Goal: Task Accomplishment & Management: Complete application form

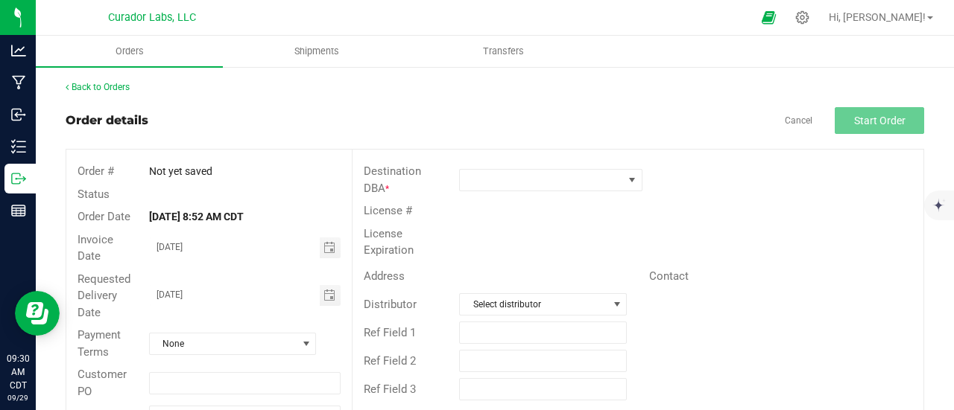
click at [765, 84] on div "Back to Orders" at bounding box center [495, 86] width 858 height 13
click at [116, 85] on link "Back to Orders" at bounding box center [98, 87] width 64 height 10
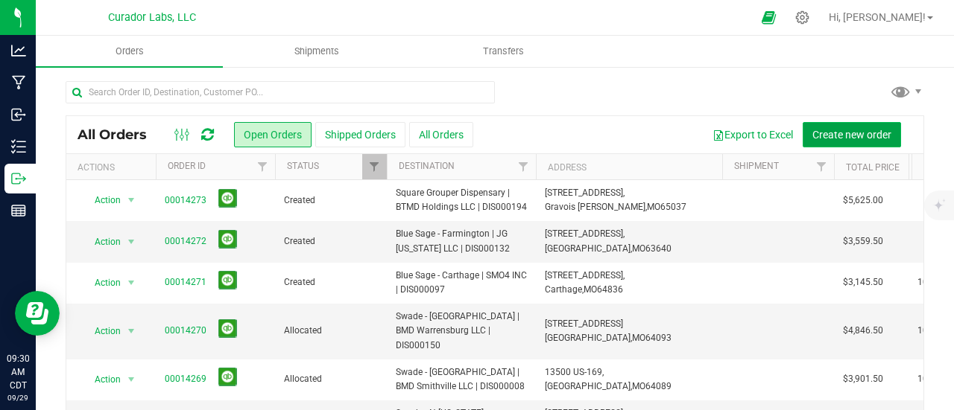
click at [833, 129] on span "Create new order" at bounding box center [851, 135] width 79 height 12
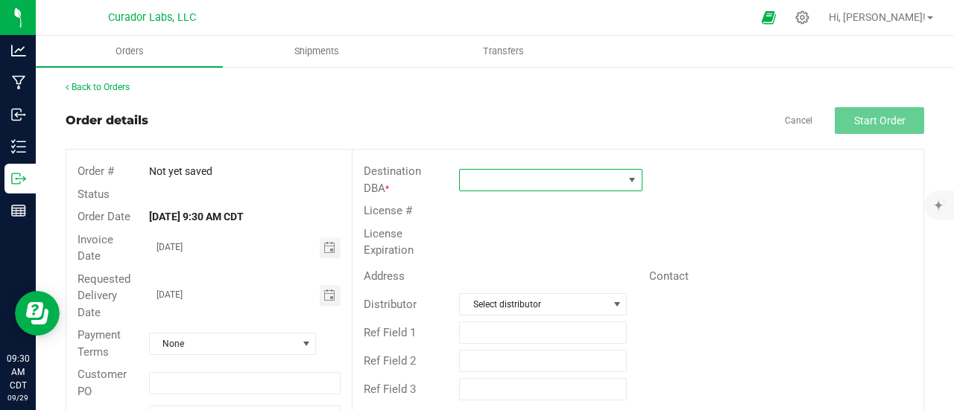
drag, startPoint x: 518, startPoint y: 176, endPoint x: 548, endPoint y: 165, distance: 32.5
click at [518, 176] on span at bounding box center [541, 180] width 163 height 21
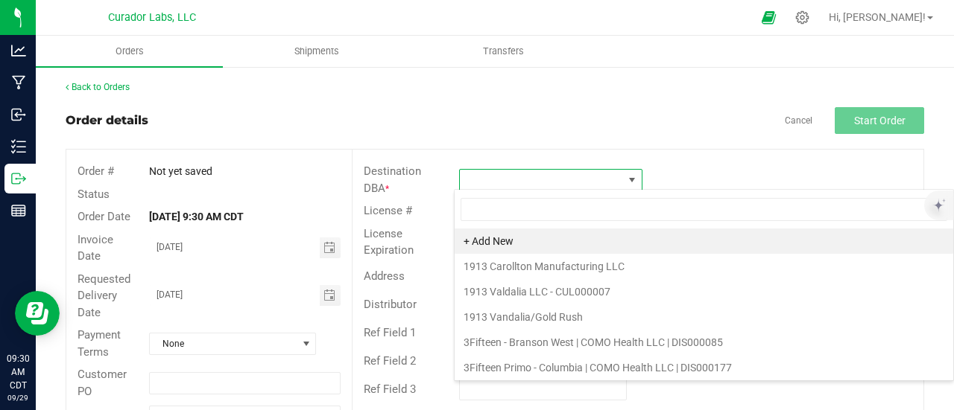
scroll to position [22, 180]
type input "local"
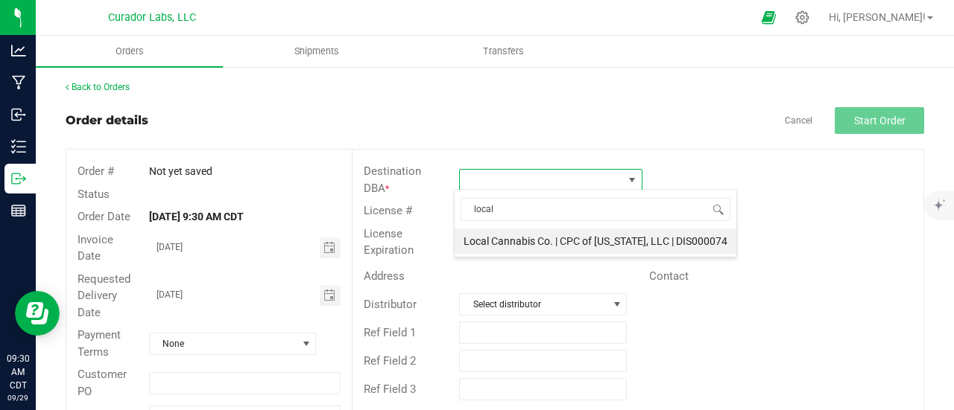
drag, startPoint x: 533, startPoint y: 251, endPoint x: 533, endPoint y: 236, distance: 14.9
click at [533, 236] on li "Local Cannabis Co. | CPC of [US_STATE], LLC | DIS000074" at bounding box center [595, 241] width 282 height 25
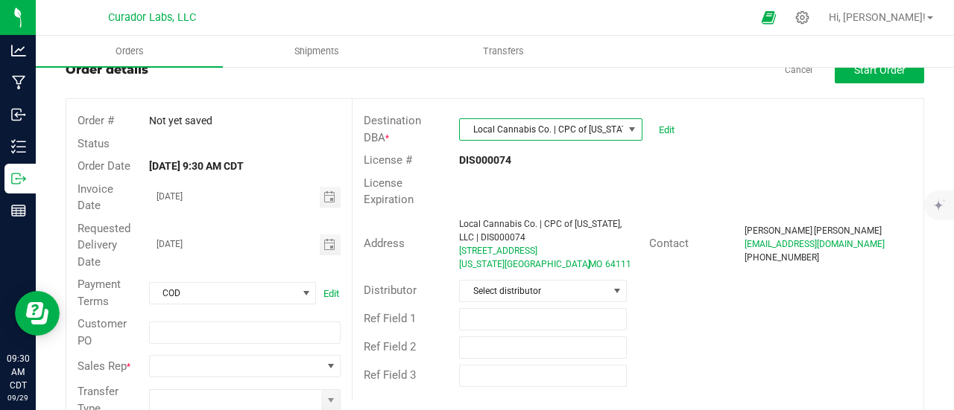
scroll to position [86, 0]
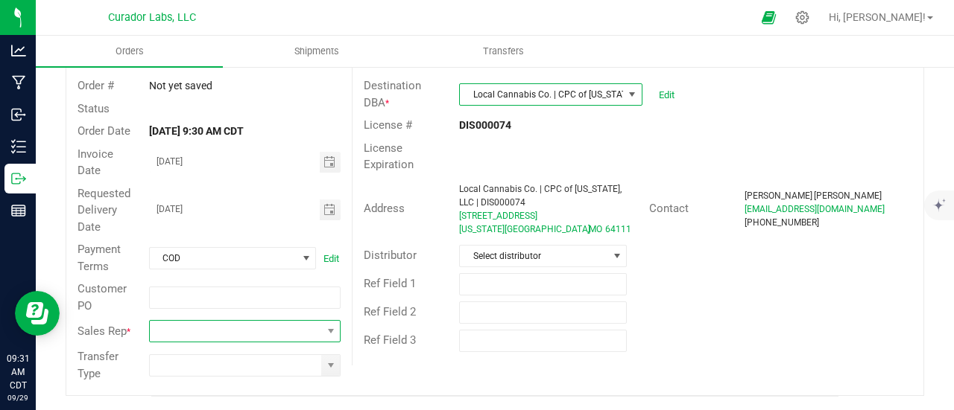
drag, startPoint x: 237, startPoint y: 340, endPoint x: 236, endPoint y: 322, distance: 18.6
click at [236, 336] on span at bounding box center [235, 331] width 171 height 21
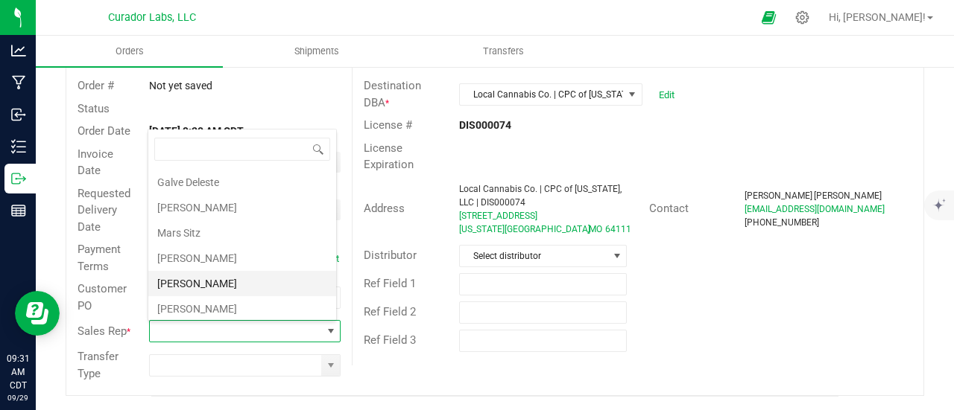
scroll to position [49, 0]
click at [232, 274] on li "[PERSON_NAME]" at bounding box center [242, 283] width 188 height 25
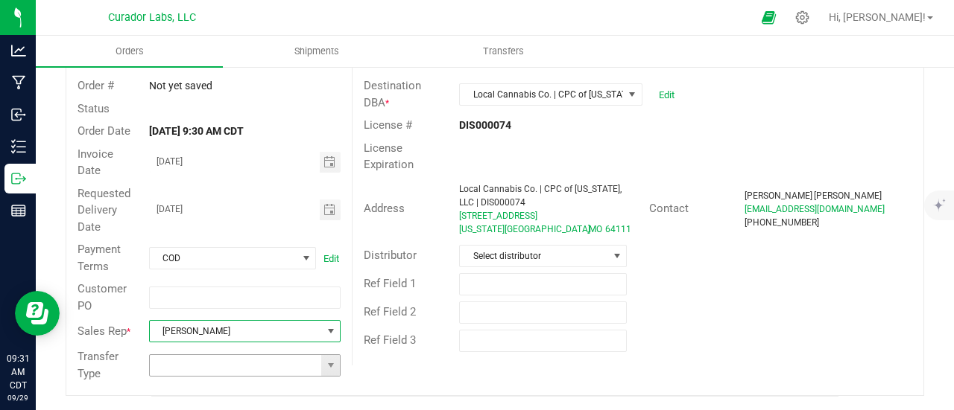
drag, startPoint x: 334, startPoint y: 369, endPoint x: 270, endPoint y: 366, distance: 64.1
click at [333, 369] on span at bounding box center [330, 365] width 19 height 21
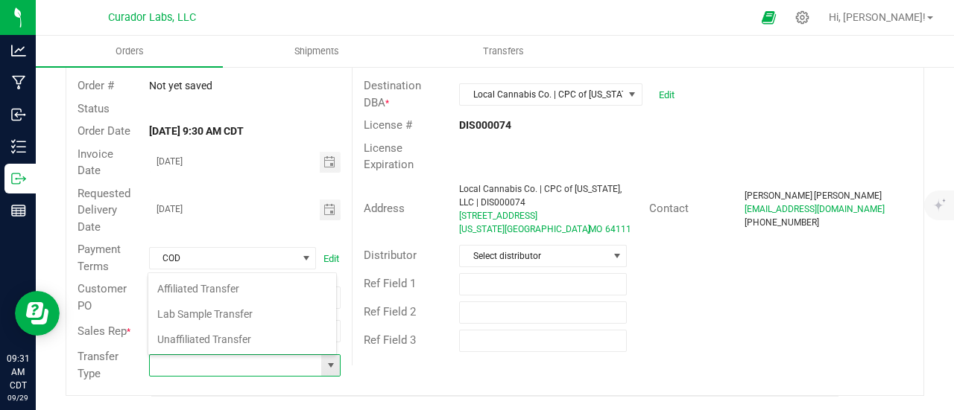
scroll to position [22, 186]
drag, startPoint x: 258, startPoint y: 358, endPoint x: 255, endPoint y: 348, distance: 10.8
click at [256, 356] on input at bounding box center [235, 365] width 171 height 21
click at [255, 348] on li "Unaffiliated Transfer" at bounding box center [242, 339] width 188 height 25
type input "Unaffiliated Transfer"
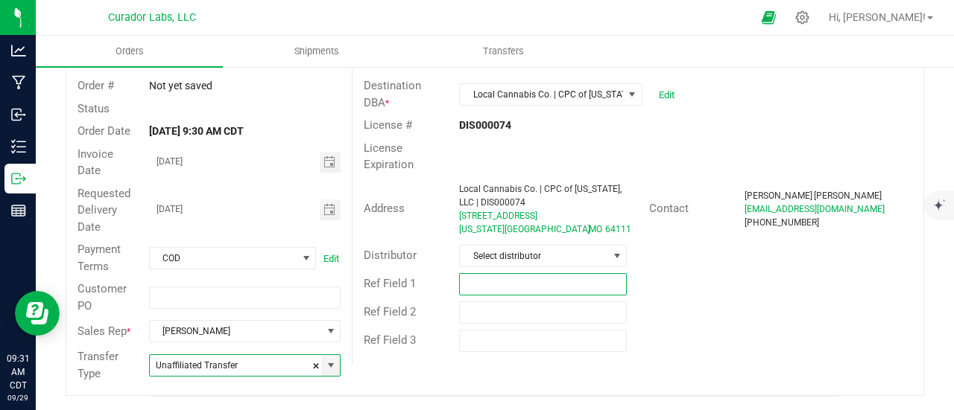
drag, startPoint x: 574, startPoint y: 285, endPoint x: 580, endPoint y: 278, distance: 10.0
click at [574, 285] on input "text" at bounding box center [543, 284] width 168 height 22
type input "12.5% EDLP"
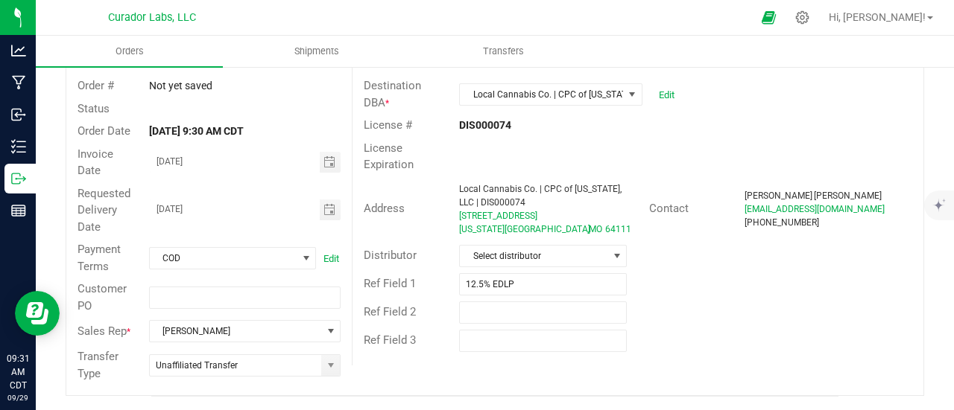
drag, startPoint x: 723, startPoint y: 326, endPoint x: 752, endPoint y: 224, distance: 105.4
click at [723, 327] on div "Ref Field 3" at bounding box center [637, 341] width 571 height 28
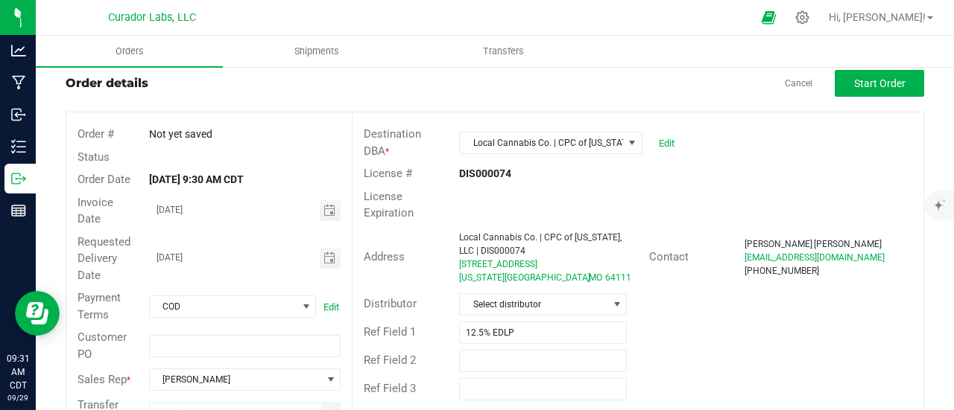
scroll to position [0, 0]
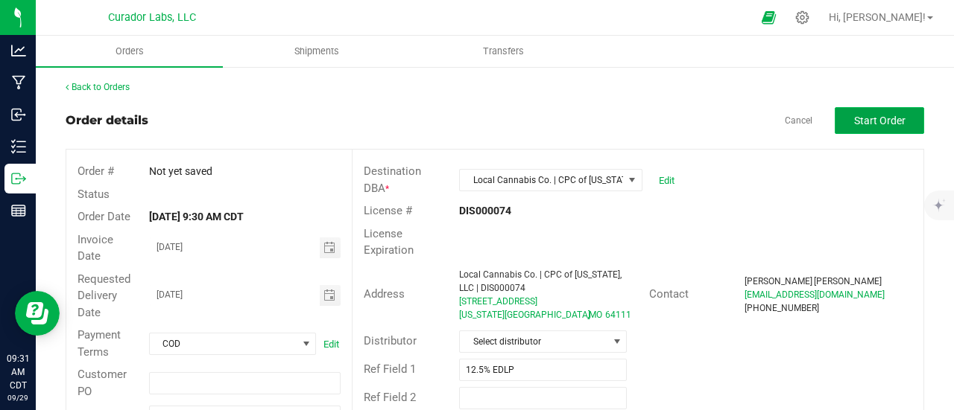
click at [866, 112] on button "Start Order" at bounding box center [878, 120] width 89 height 27
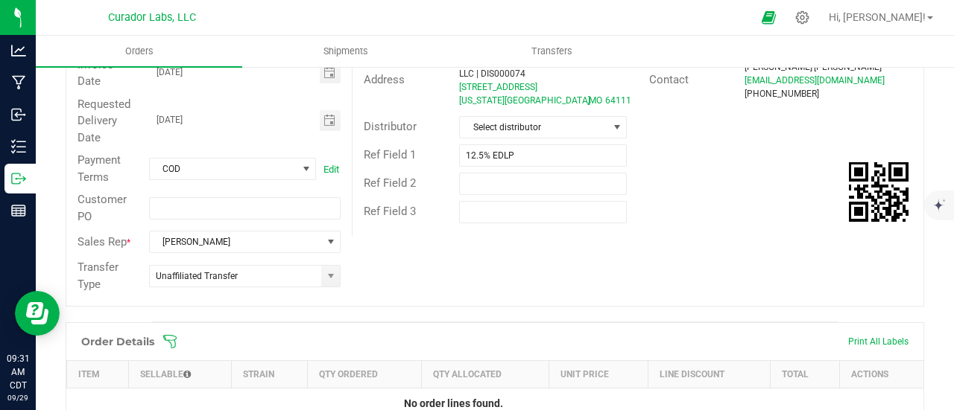
scroll to position [298, 0]
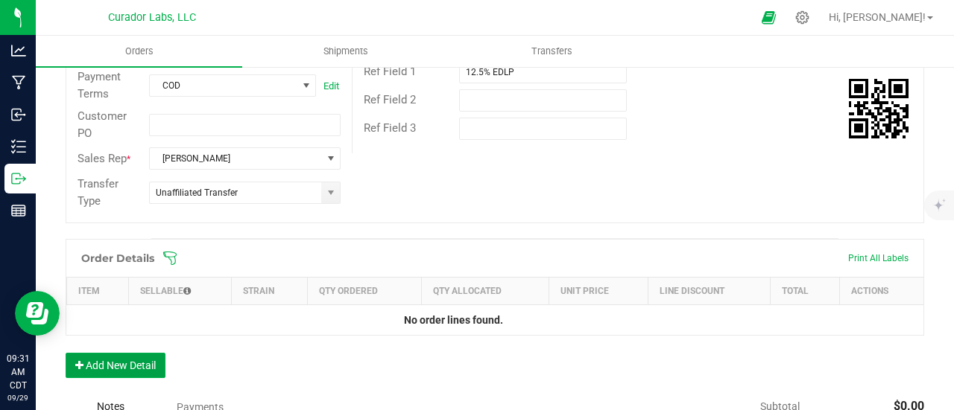
click at [124, 358] on button "Add New Detail" at bounding box center [116, 365] width 100 height 25
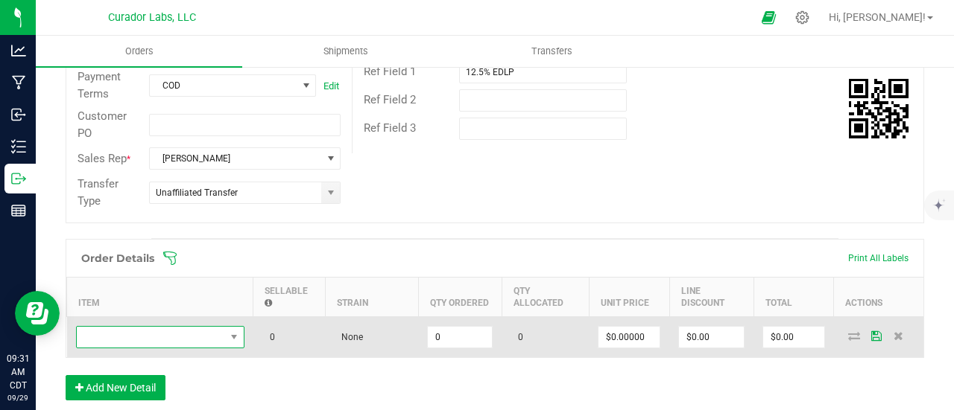
click at [123, 334] on span "NO DATA FOUND" at bounding box center [151, 337] width 148 height 21
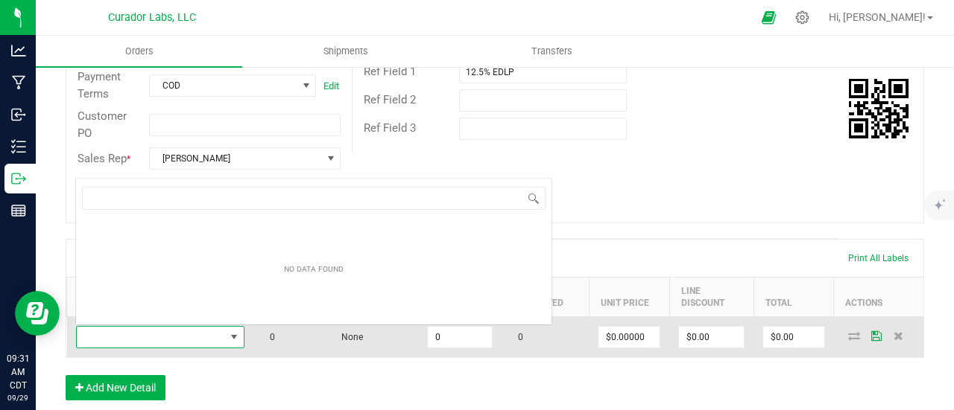
scroll to position [22, 168]
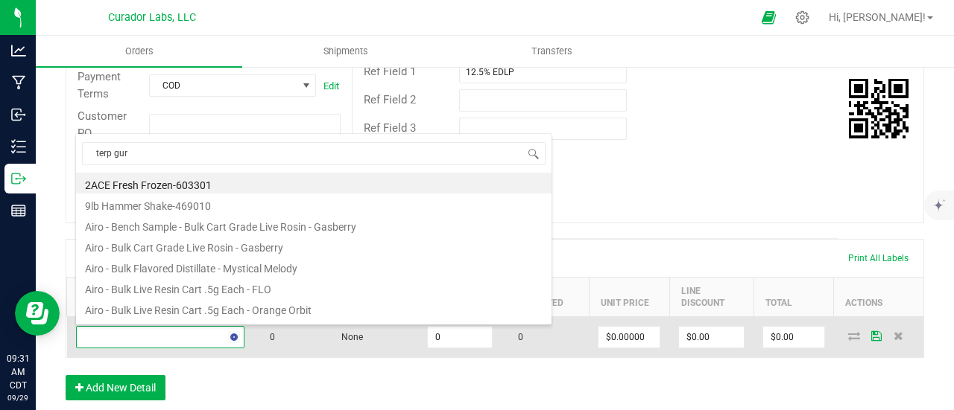
type input "terp guru"
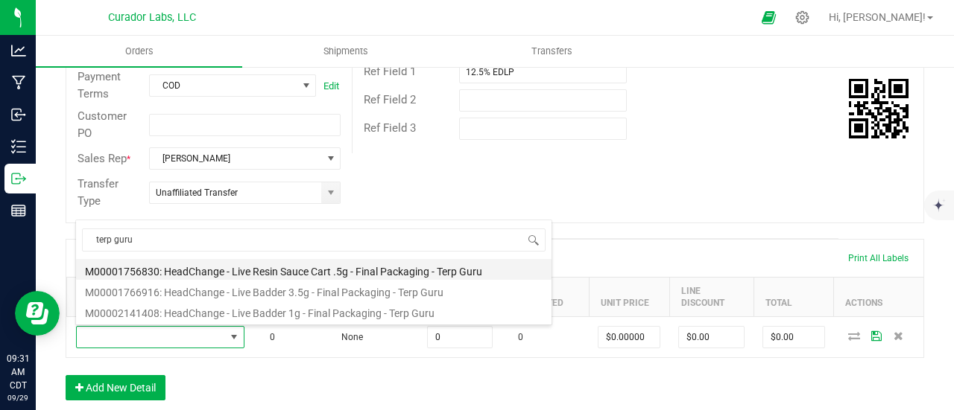
click at [330, 270] on li "M00001756830: HeadChange - Live Resin Sauce Cart .5g - Final Packaging - Terp G…" at bounding box center [313, 269] width 475 height 21
type input "0 ea"
type input "$22.50000"
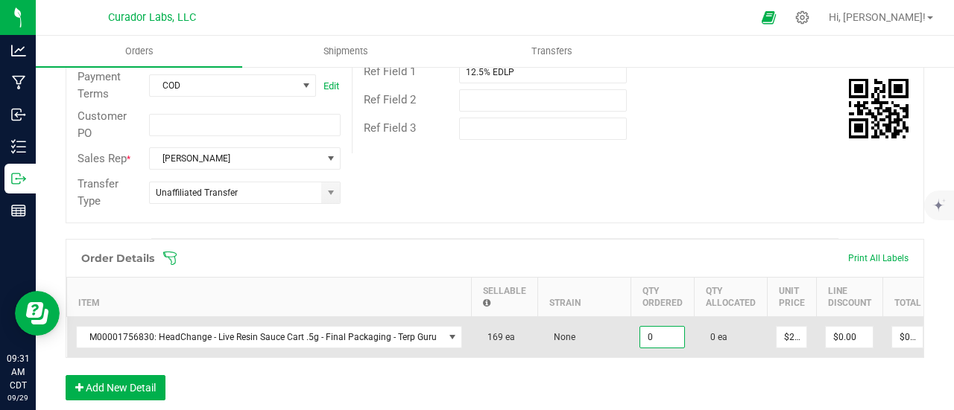
click at [657, 336] on input "0" at bounding box center [662, 337] width 44 height 21
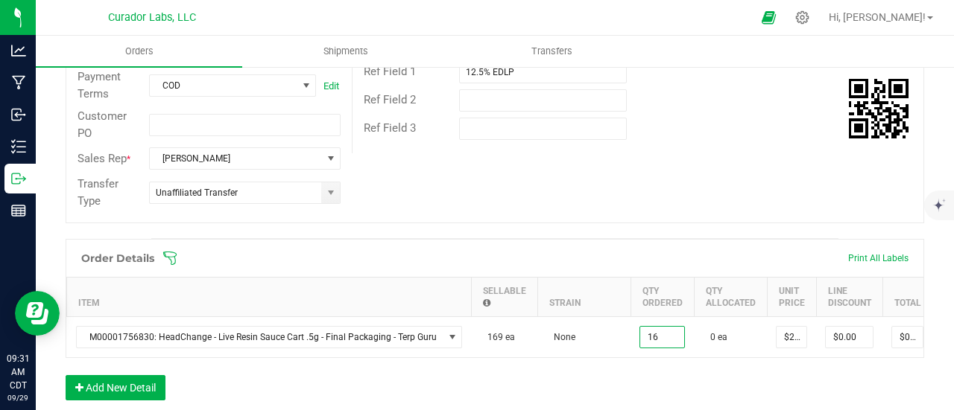
type input "16 ea"
type input "$360.00"
click at [657, 393] on div "Order Details Print All Labels Item Sellable Strain Qty Ordered Qty Allocated U…" at bounding box center [495, 327] width 858 height 177
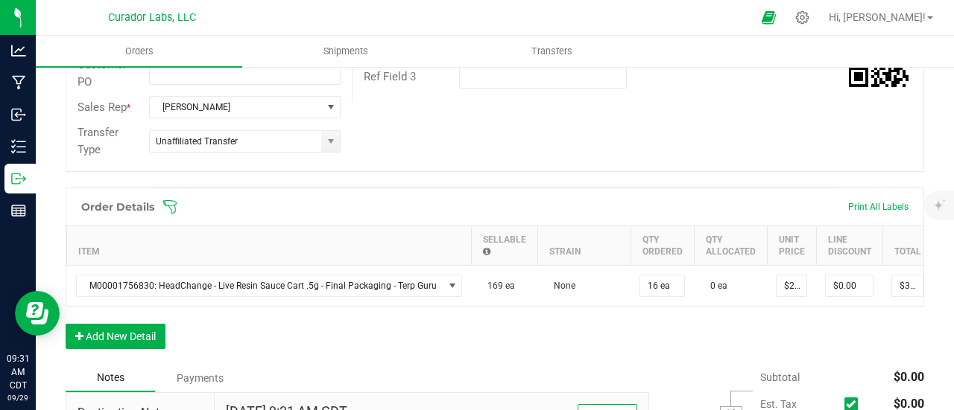
scroll to position [372, 0]
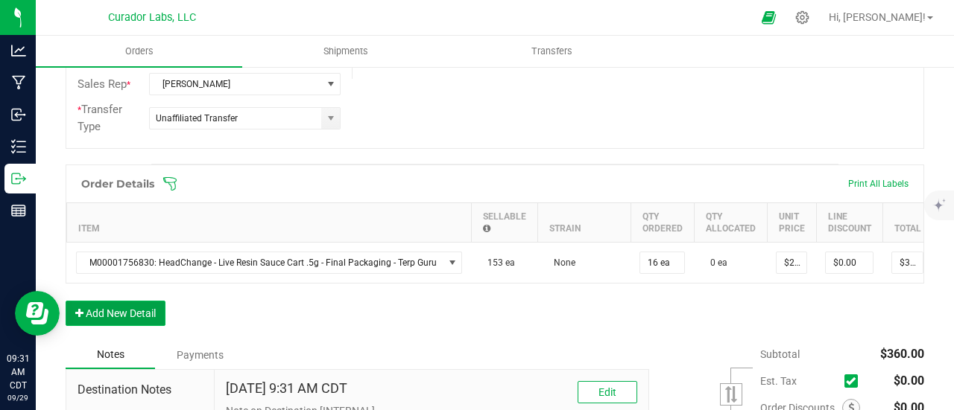
click at [94, 323] on button "Add New Detail" at bounding box center [116, 313] width 100 height 25
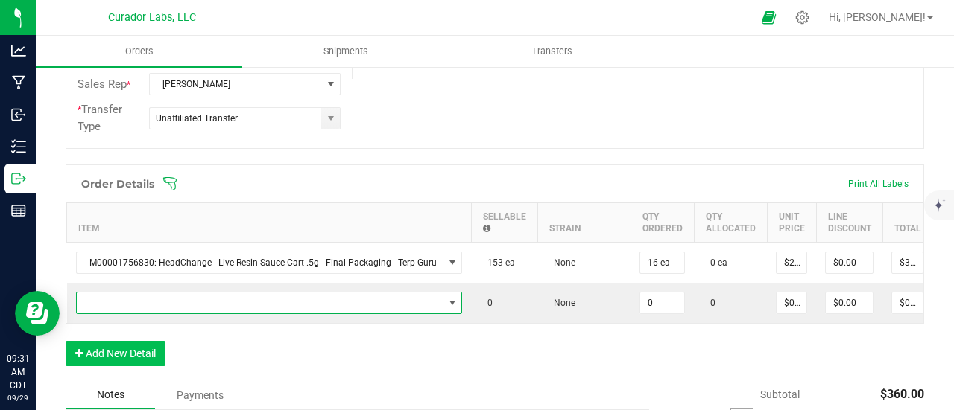
click at [124, 300] on span "NO DATA FOUND" at bounding box center [260, 303] width 367 height 21
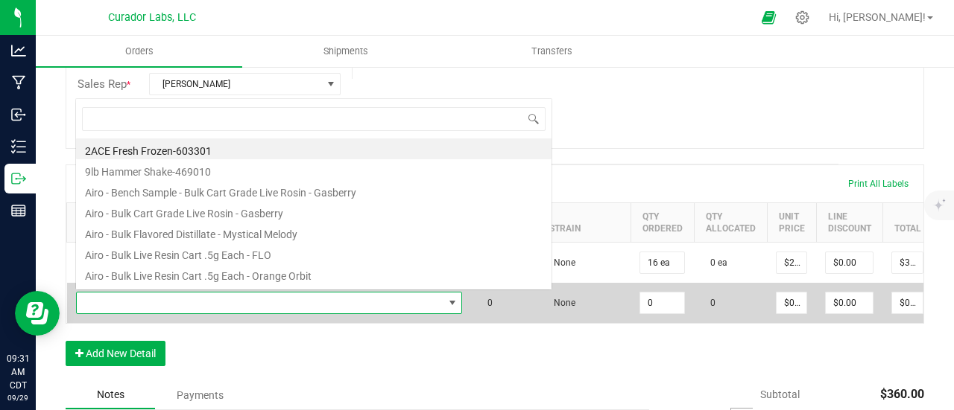
scroll to position [22, 380]
type input "dawn's"
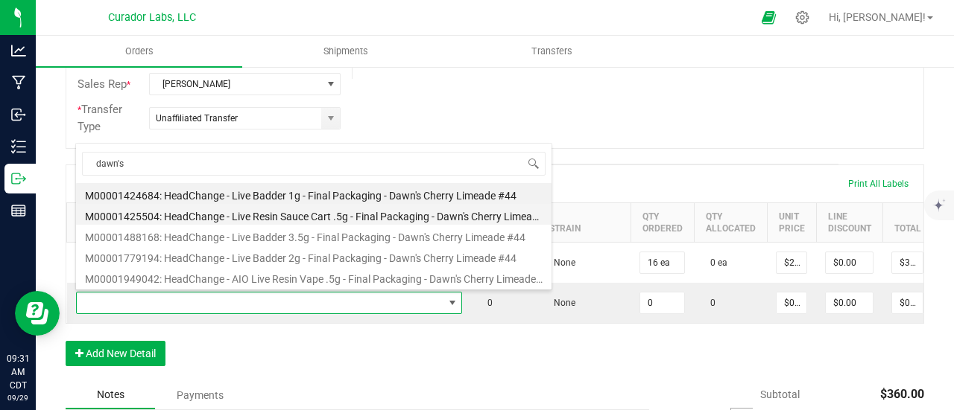
click at [368, 219] on li "M00001425504: HeadChange - Live Resin Sauce Cart .5g - Final Packaging - Dawn's…" at bounding box center [313, 214] width 475 height 21
type input "0 ea"
type input "$22.50000"
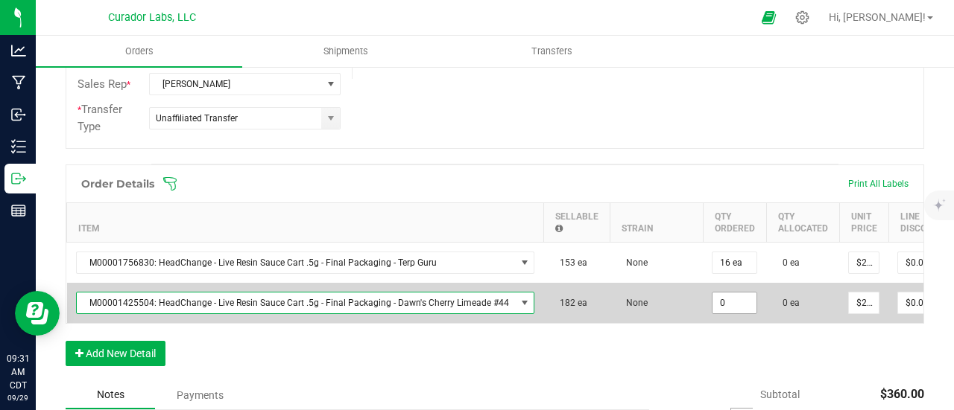
click at [732, 299] on input "0" at bounding box center [734, 303] width 44 height 21
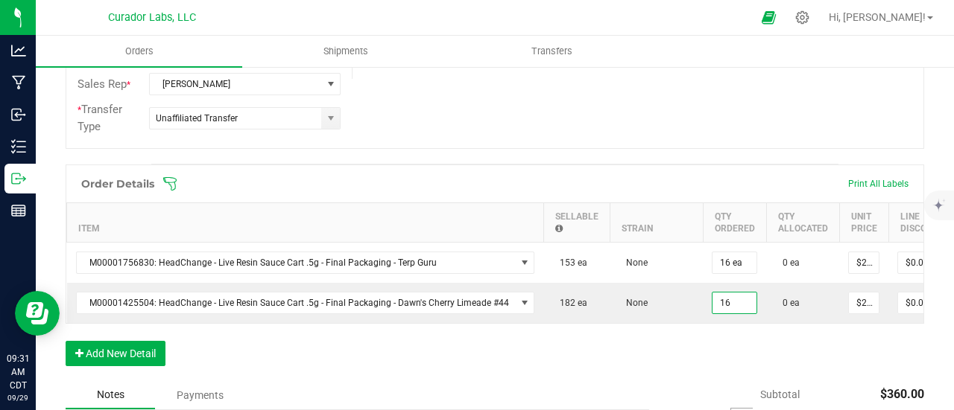
type input "16 ea"
type input "$360.00"
drag, startPoint x: 715, startPoint y: 358, endPoint x: 509, endPoint y: 387, distance: 208.4
click at [708, 361] on div "Order Details Print All Labels Item Sellable Strain Qty Ordered Qty Allocated U…" at bounding box center [495, 273] width 858 height 217
click at [167, 355] on div "Order Details Print All Labels Item Sellable Strain Qty Ordered Qty Allocated U…" at bounding box center [495, 273] width 858 height 217
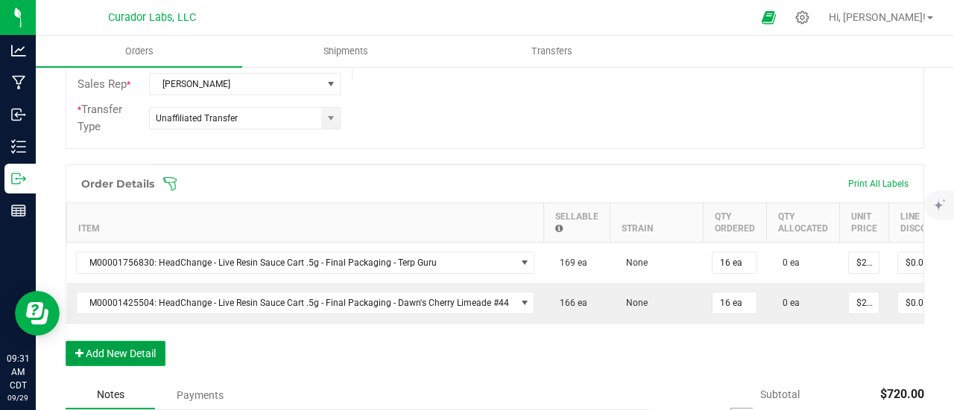
click at [164, 352] on button "Add New Detail" at bounding box center [116, 353] width 100 height 25
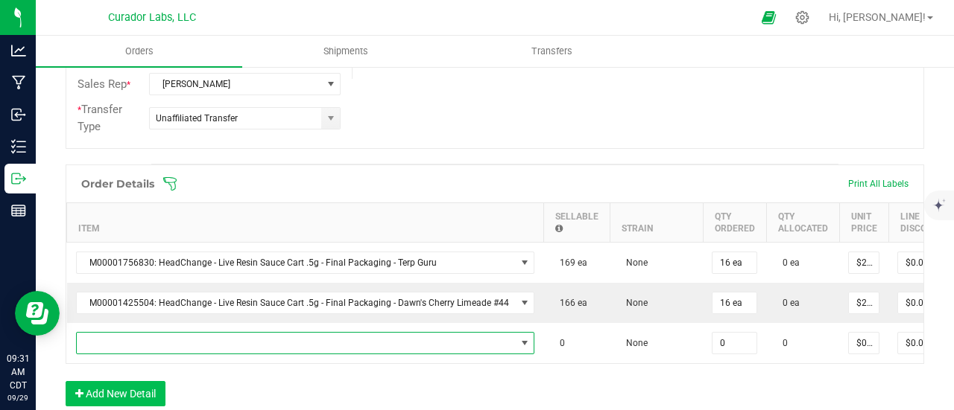
click at [162, 342] on span "NO DATA FOUND" at bounding box center [296, 343] width 439 height 21
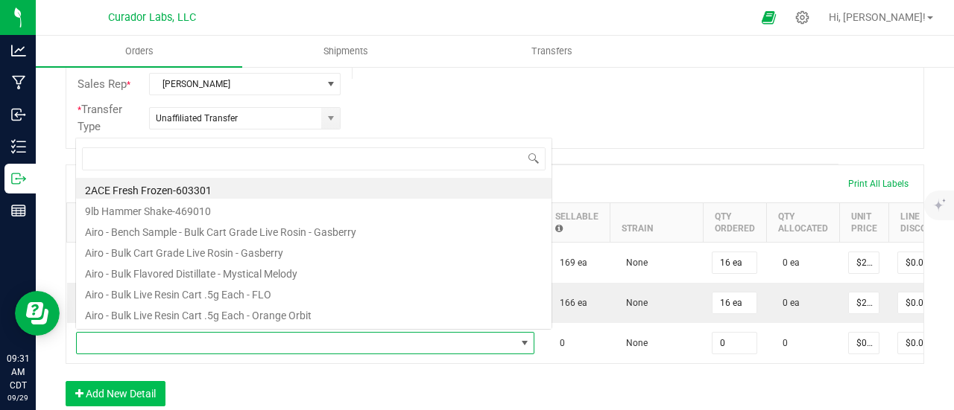
scroll to position [22, 451]
type input "bubba'"
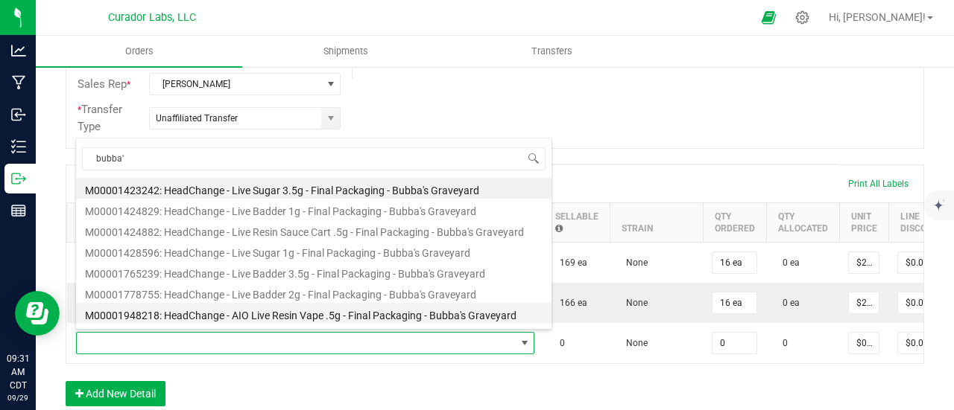
click at [293, 319] on li "M00001948218: HeadChange - AIO Live Resin Vape .5g - Final Packaging - Bubba's …" at bounding box center [313, 313] width 475 height 21
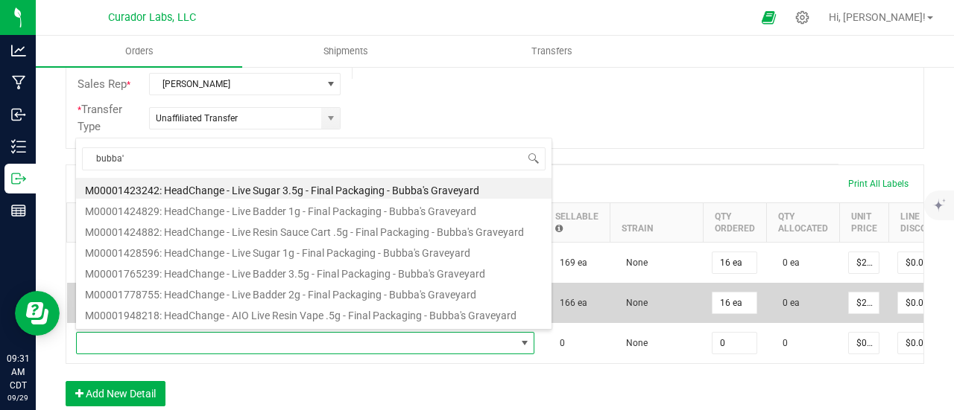
type input "0 ea"
type input "$27.50000"
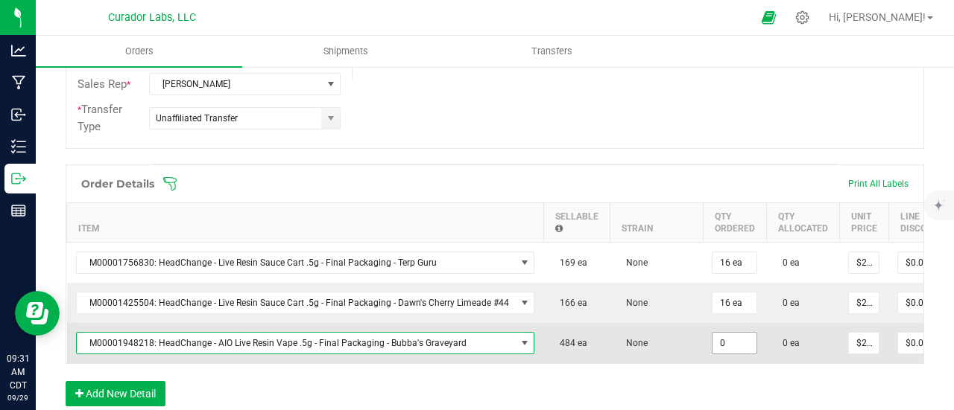
click at [738, 343] on input "0" at bounding box center [734, 343] width 44 height 21
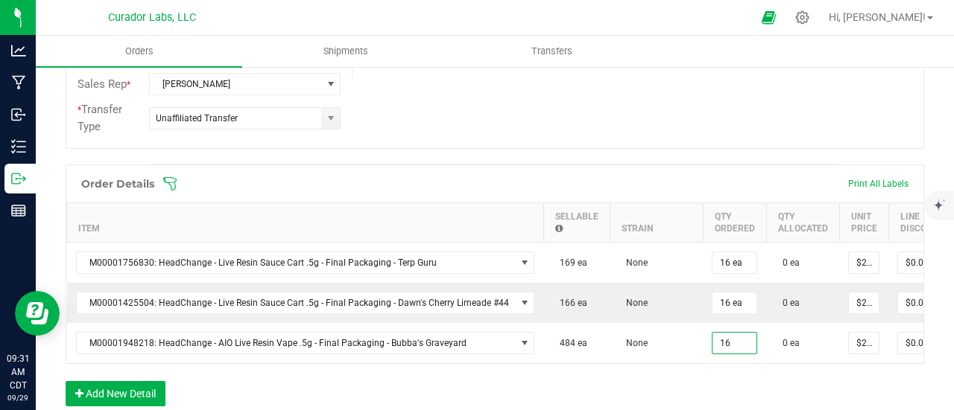
type input "16 ea"
type input "$440.00"
click at [710, 392] on div "Order Details Print All Labels Item Sellable Strain Qty Ordered Qty Allocated U…" at bounding box center [495, 293] width 858 height 257
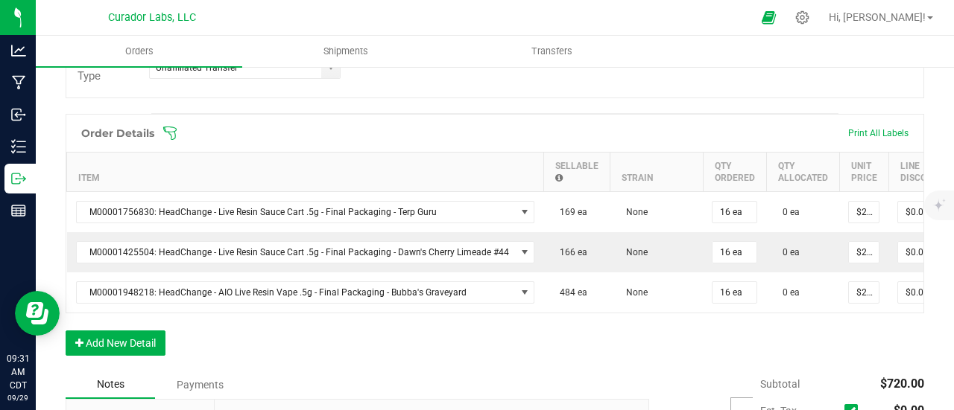
scroll to position [447, 0]
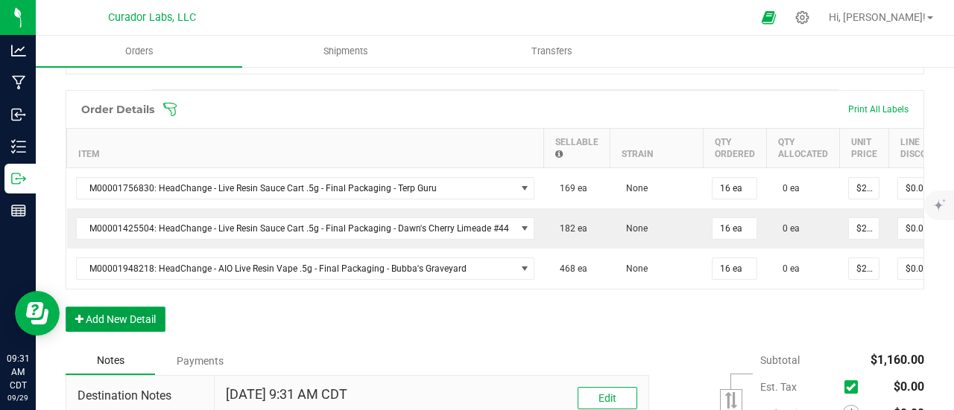
click at [157, 323] on button "Add New Detail" at bounding box center [116, 319] width 100 height 25
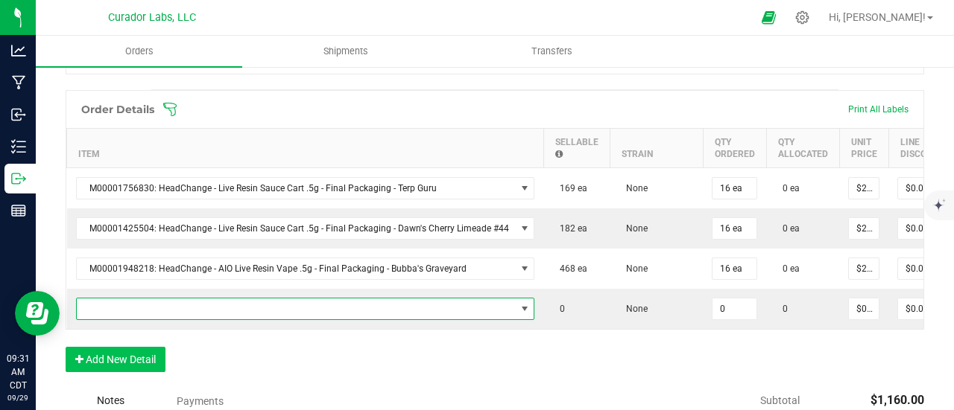
click at [156, 314] on span "NO DATA FOUND" at bounding box center [296, 309] width 439 height 21
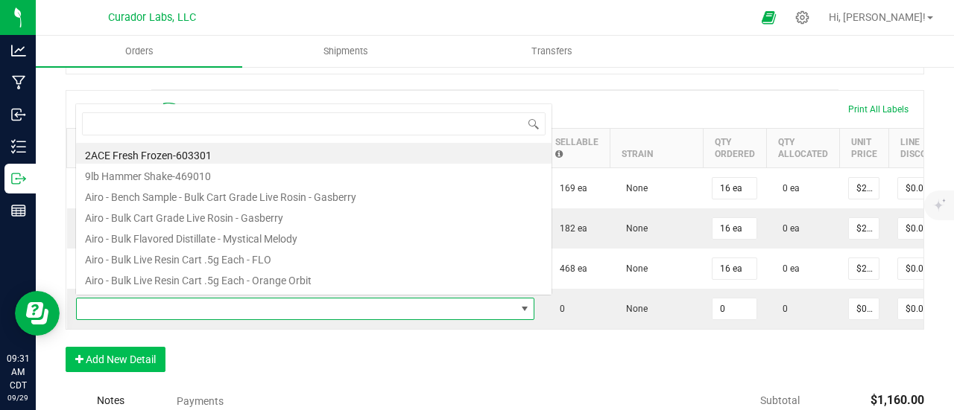
scroll to position [22, 451]
type input "koolade"
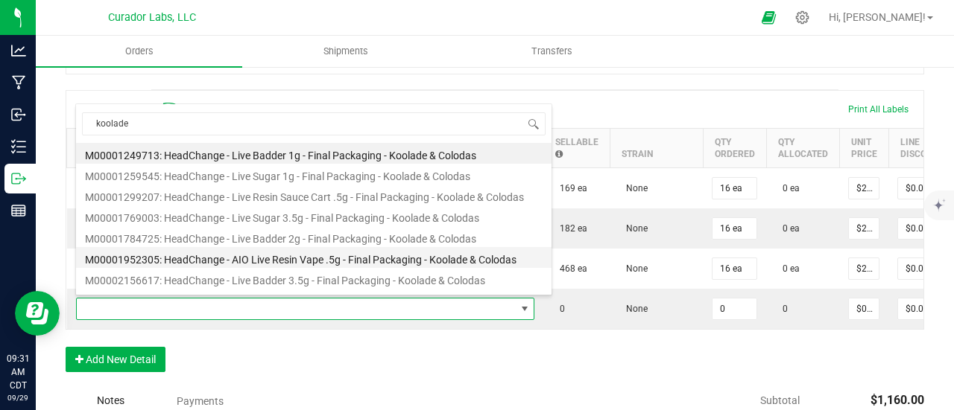
click at [294, 258] on li "M00001952305: HeadChange - AIO Live Resin Vape .5g - Final Packaging - Koolade …" at bounding box center [313, 257] width 475 height 21
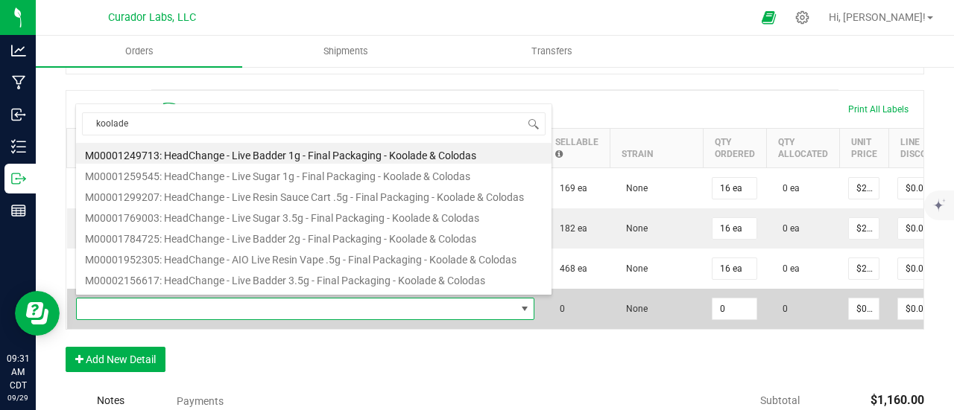
type input "0 ea"
type input "$27.50000"
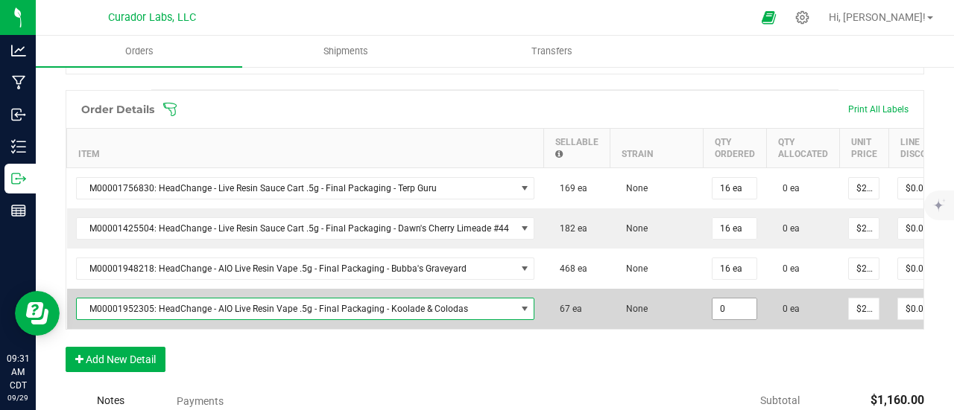
click at [717, 303] on input "0" at bounding box center [734, 309] width 44 height 21
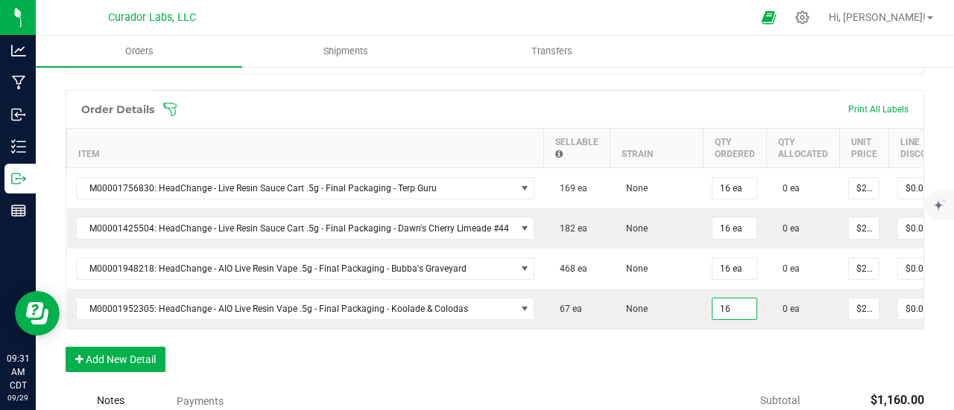
type input "16 ea"
type input "$440.00"
click at [715, 358] on div "Order Details Print All Labels Item Sellable Strain Qty Ordered Qty Allocated U…" at bounding box center [495, 238] width 858 height 297
click at [129, 370] on button "Add New Detail" at bounding box center [116, 359] width 100 height 25
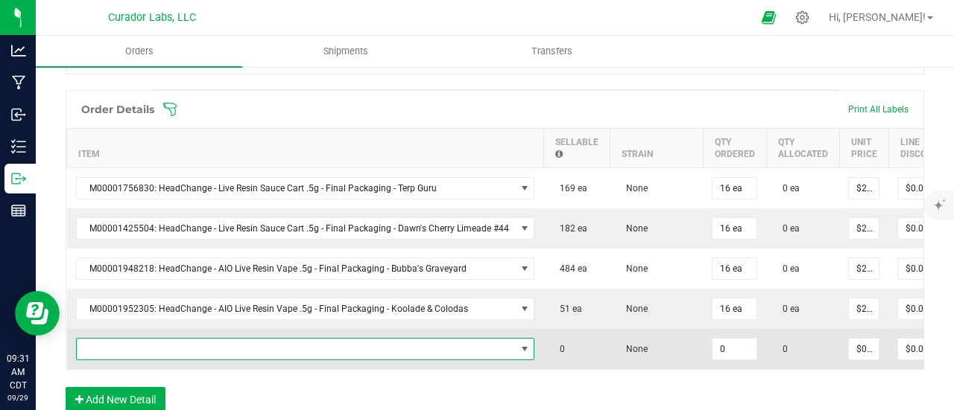
click at [128, 352] on span "NO DATA FOUND" at bounding box center [296, 349] width 439 height 21
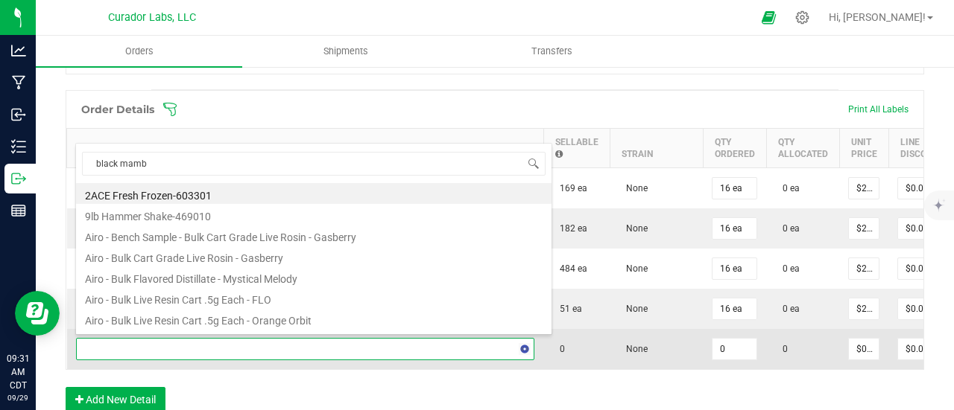
type input "black mamba"
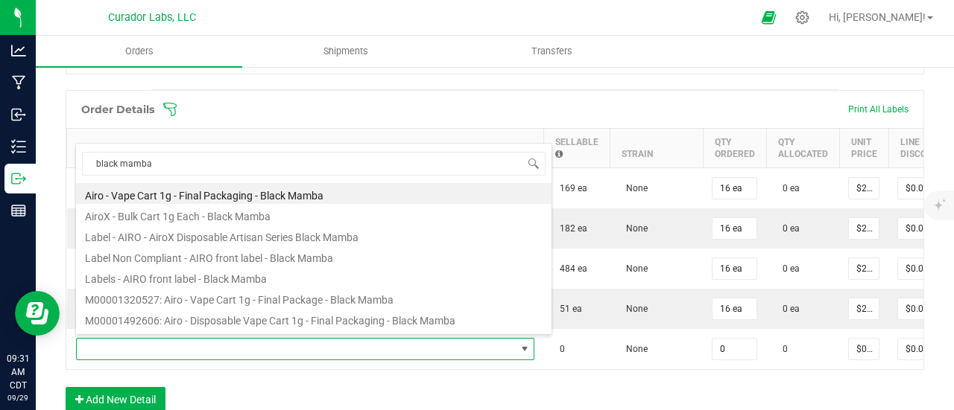
scroll to position [74, 0]
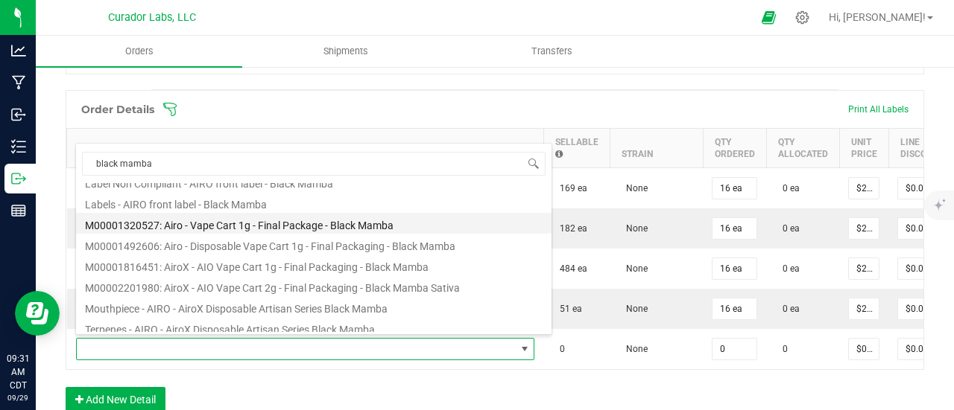
click at [259, 224] on li "M00001320527: Airo - Vape Cart 1g - Final Package - Black Mamba" at bounding box center [313, 223] width 475 height 21
type input "0 ea"
type input "$32.50000"
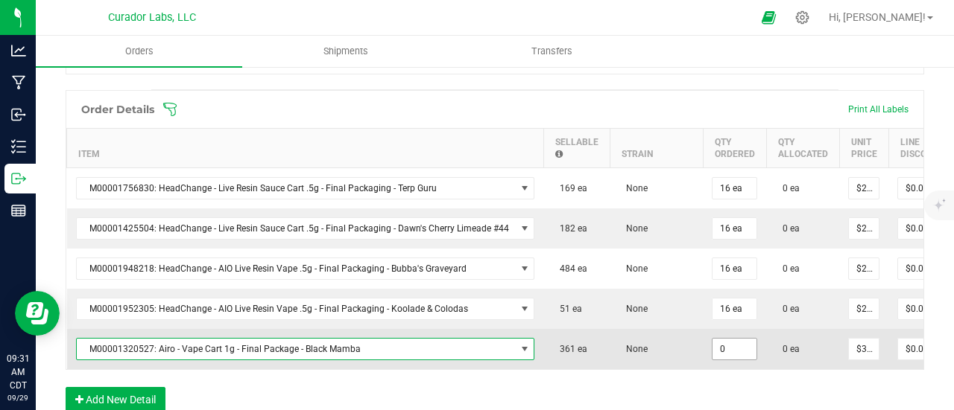
click at [732, 343] on input "0" at bounding box center [734, 349] width 44 height 21
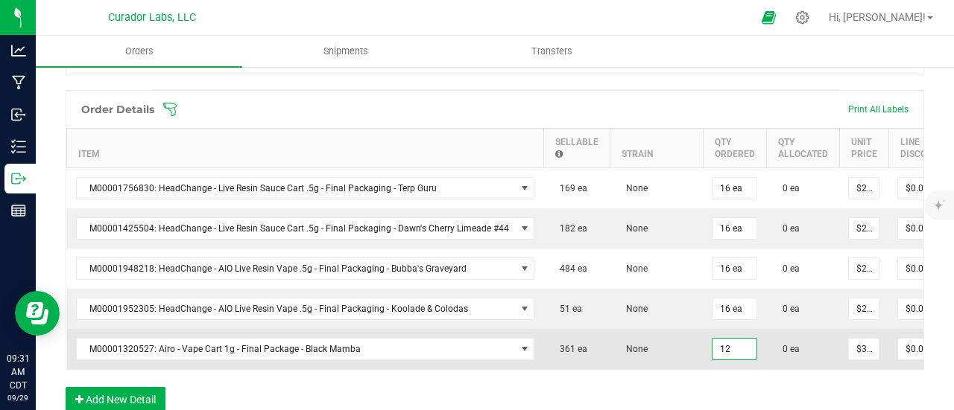
scroll to position [521, 0]
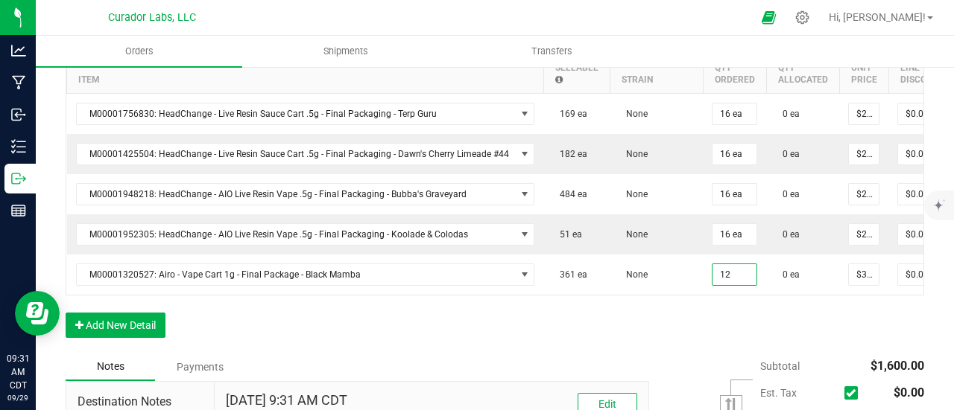
type input "12 ea"
type input "$390.00"
click at [603, 332] on div "Order Details Print All Labels Item Sellable Strain Qty Ordered Qty Allocated U…" at bounding box center [495, 184] width 858 height 337
click at [150, 318] on div "Order Details Print All Labels Item Sellable Strain Qty Ordered Qty Allocated U…" at bounding box center [495, 184] width 858 height 337
click at [146, 321] on button "Add New Detail" at bounding box center [116, 325] width 100 height 25
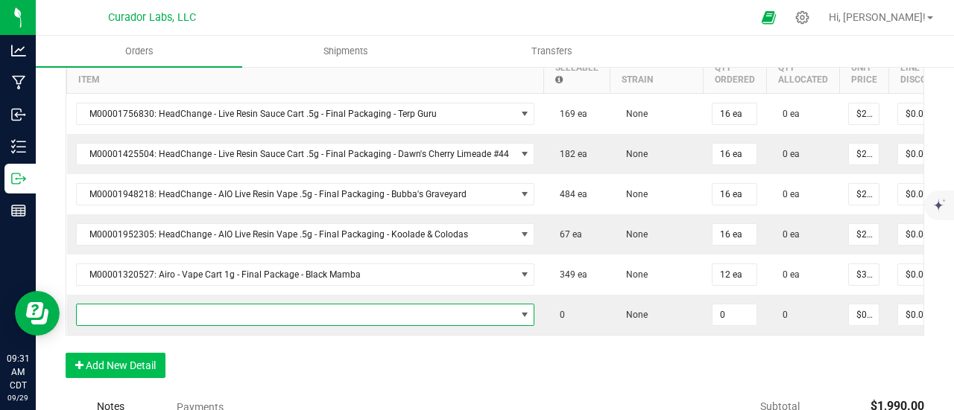
click at [146, 320] on span "NO DATA FOUND" at bounding box center [296, 315] width 439 height 21
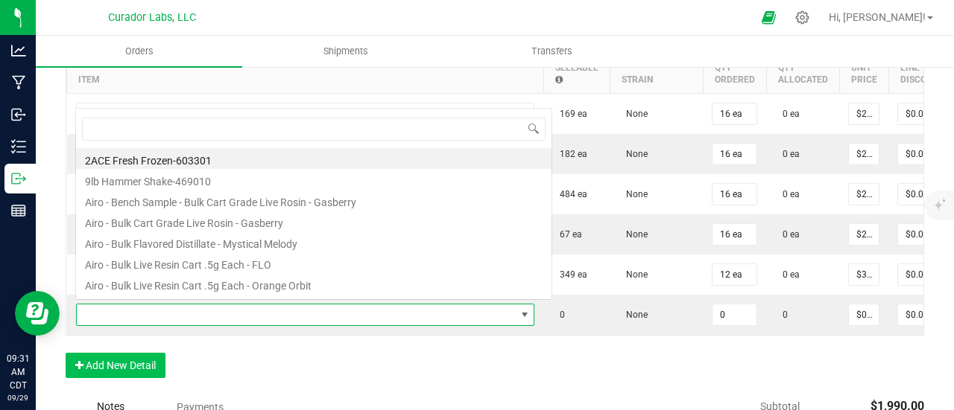
scroll to position [22, 451]
type input "mystical melody"
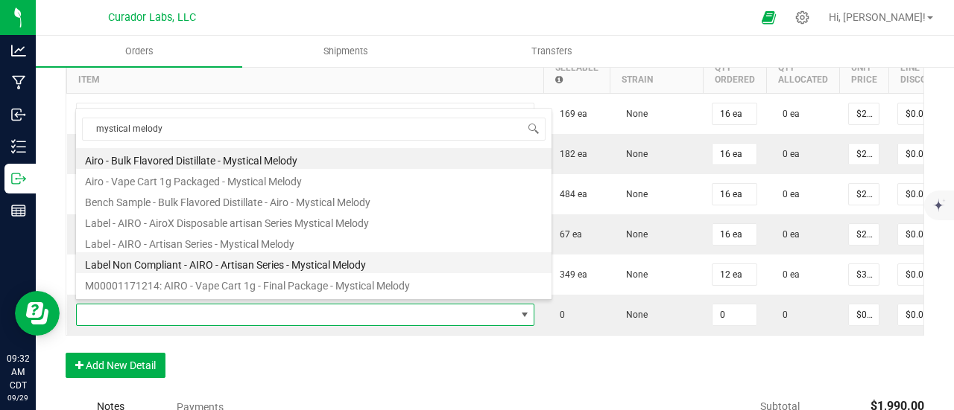
click at [286, 273] on li "M00001171214: AIRO - Vape Cart 1g - Final Package - Mystical Melody" at bounding box center [313, 283] width 475 height 21
type input "0 ea"
type input "$32.50000"
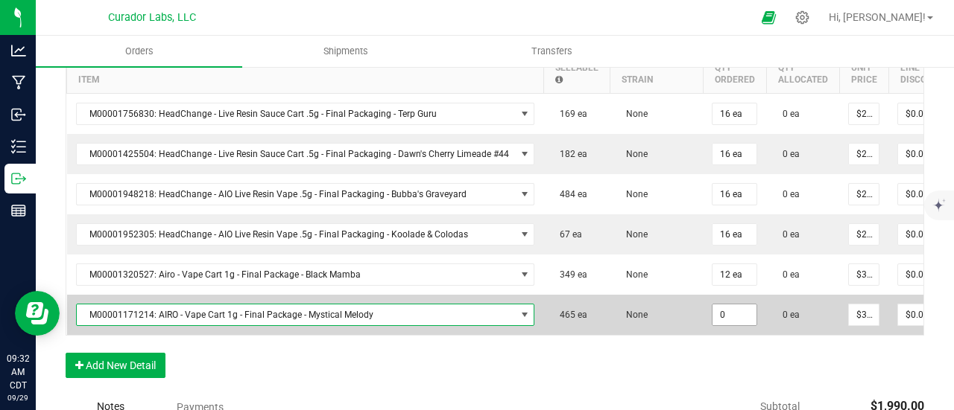
click at [712, 311] on input "0" at bounding box center [734, 315] width 44 height 21
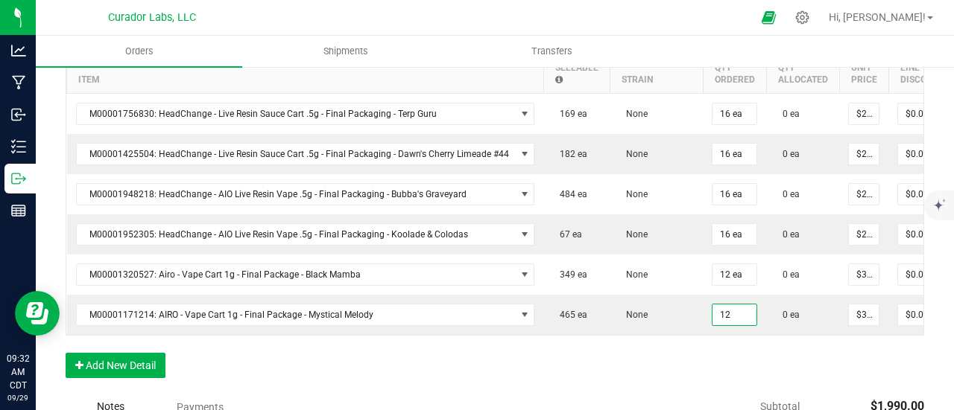
type input "12 ea"
type input "$390.00"
drag, startPoint x: 711, startPoint y: 349, endPoint x: 700, endPoint y: 355, distance: 13.3
click at [710, 352] on div "Order Details Print All Labels Item Sellable Strain Qty Ordered Qty Allocated U…" at bounding box center [495, 205] width 858 height 378
drag, startPoint x: 83, startPoint y: 370, endPoint x: 98, endPoint y: 369, distance: 14.2
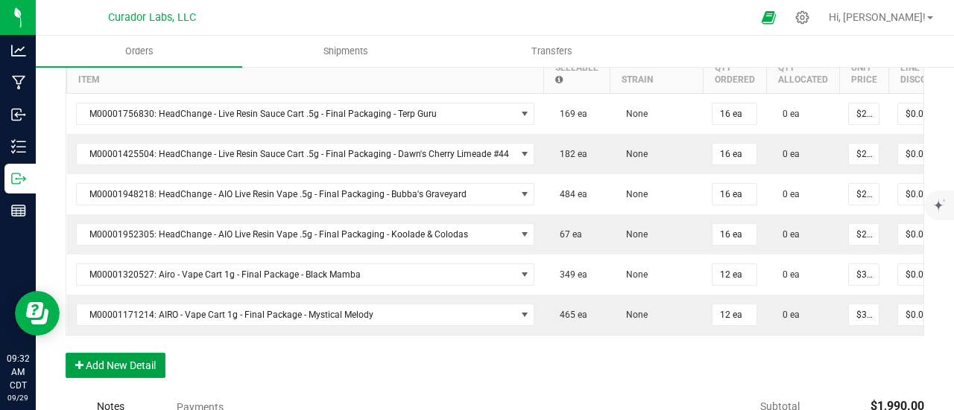
click at [86, 370] on button "Add New Detail" at bounding box center [116, 365] width 100 height 25
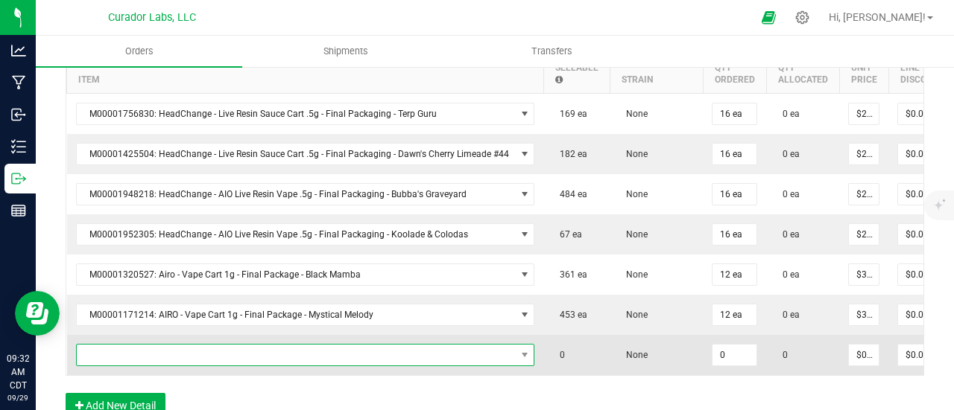
click at [115, 358] on span "NO DATA FOUND" at bounding box center [296, 355] width 439 height 21
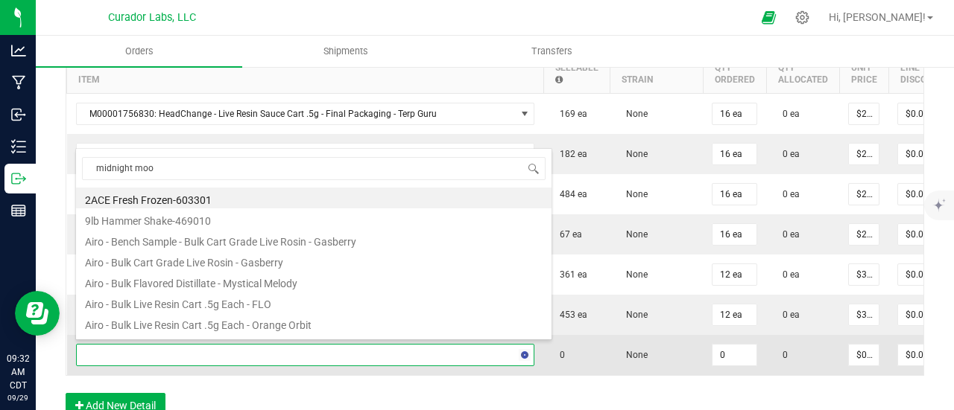
type input "midnight moon"
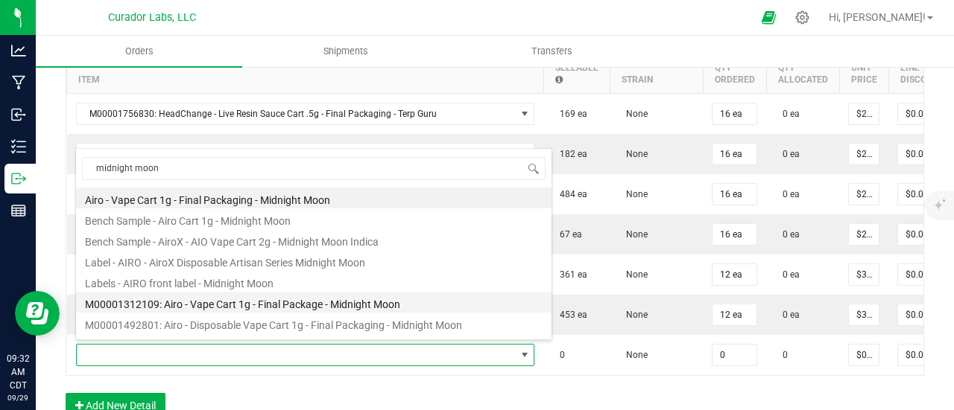
click at [255, 303] on li "M00001312109: Airo - Vape Cart 1g - Final Package - Midnight Moon" at bounding box center [313, 302] width 475 height 21
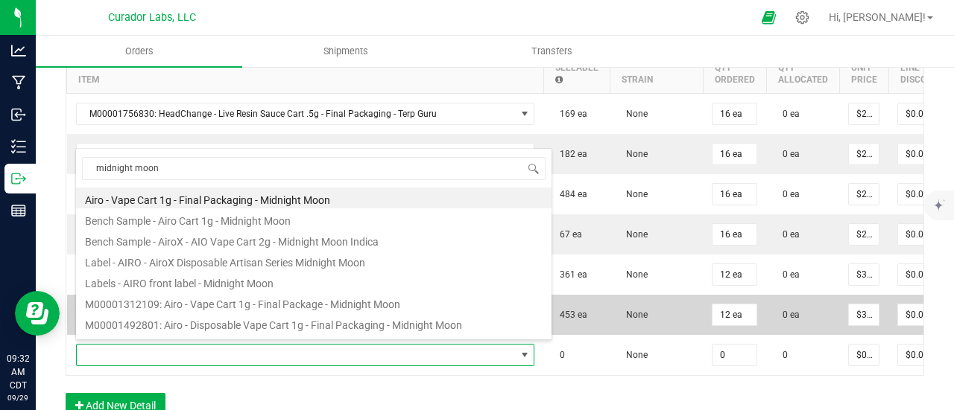
type input "0 ea"
type input "$32.50000"
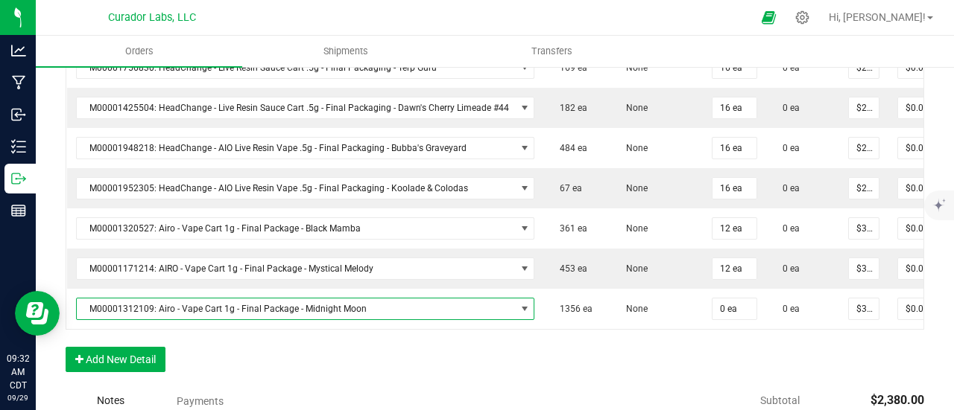
scroll to position [596, 0]
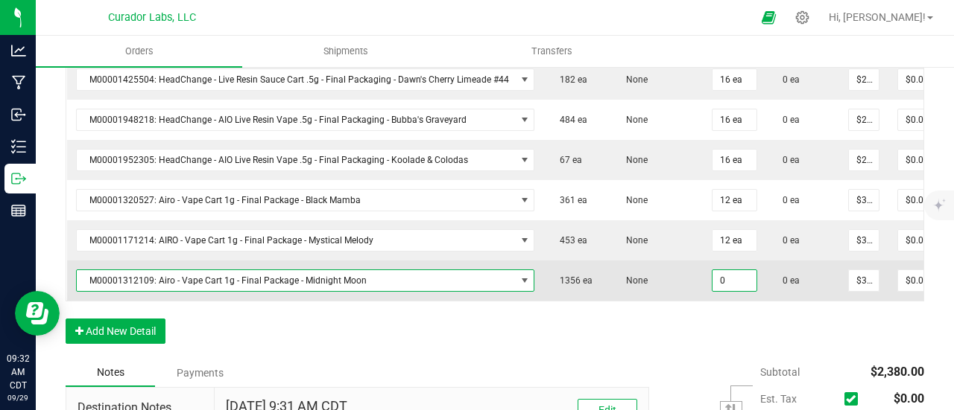
click at [724, 276] on input "0" at bounding box center [734, 280] width 44 height 21
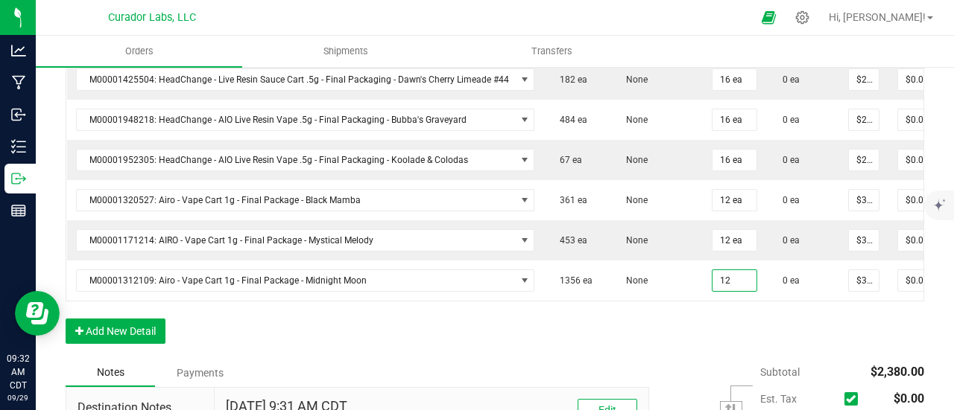
type input "12 ea"
type input "$390.00"
click at [724, 335] on div "Order Details Print All Labels Item Sellable Strain Qty Ordered Qty Allocated U…" at bounding box center [495, 150] width 858 height 418
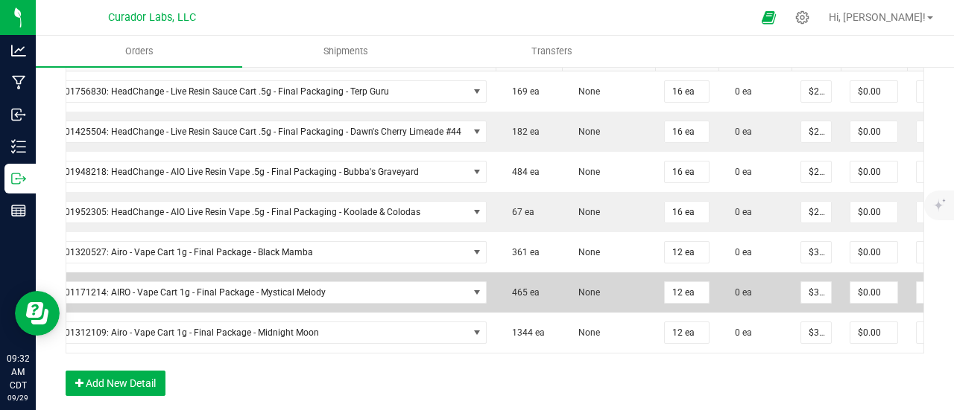
scroll to position [521, 0]
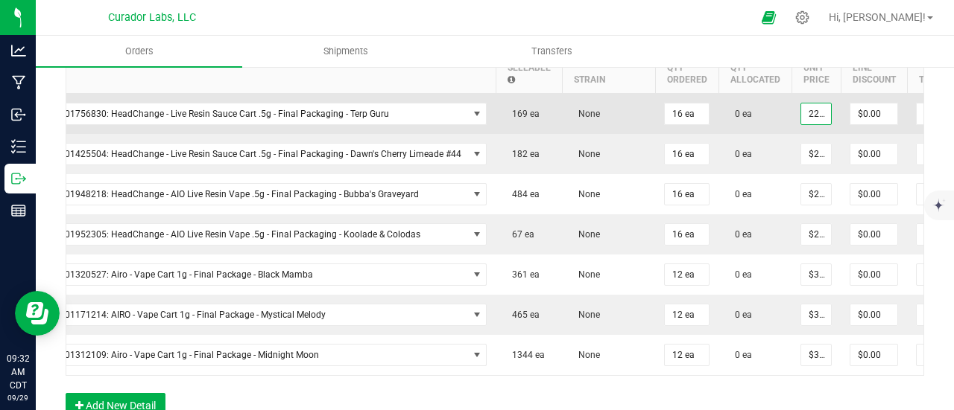
click at [801, 115] on input "22.5" at bounding box center [816, 114] width 30 height 21
click at [801, 115] on input "19.69" at bounding box center [816, 114] width 30 height 21
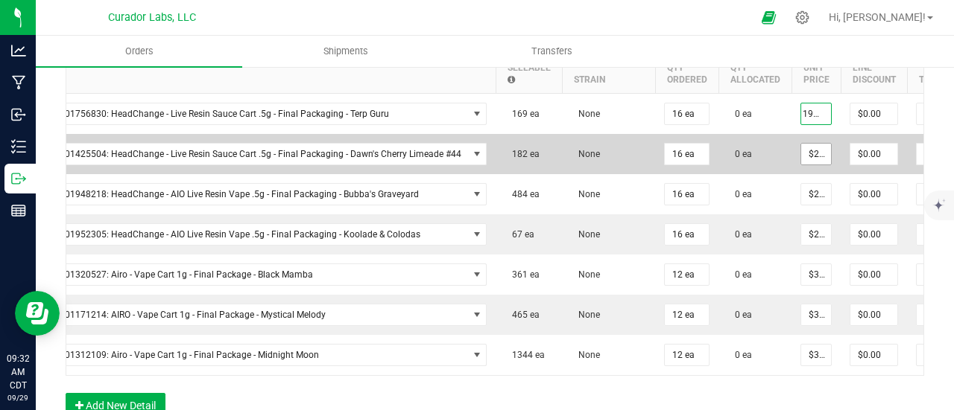
type input "$19.69000"
type input "$315.04"
click at [801, 154] on input "22.5" at bounding box center [816, 154] width 30 height 21
paste input "19.69"
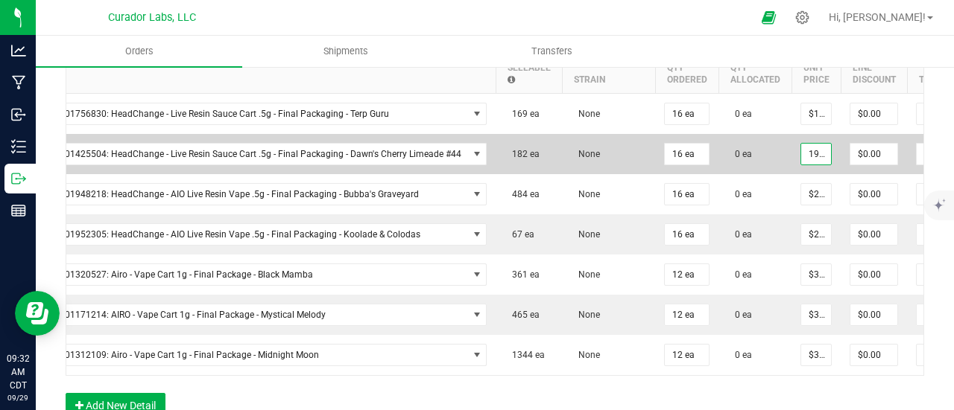
scroll to position [0, 6]
type input "$19.69000"
type input "$315.04"
click at [747, 170] on td "0 ea" at bounding box center [754, 154] width 73 height 40
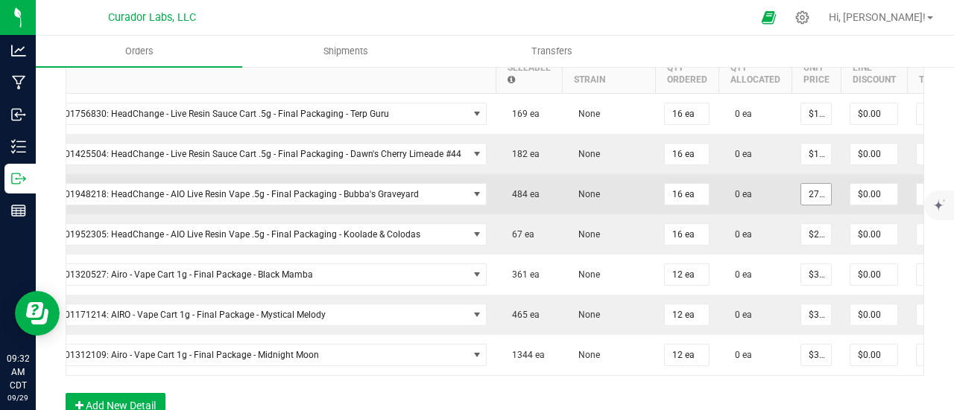
click at [806, 200] on input "27.5" at bounding box center [816, 194] width 30 height 21
click at [807, 195] on input "24.06" at bounding box center [816, 194] width 30 height 21
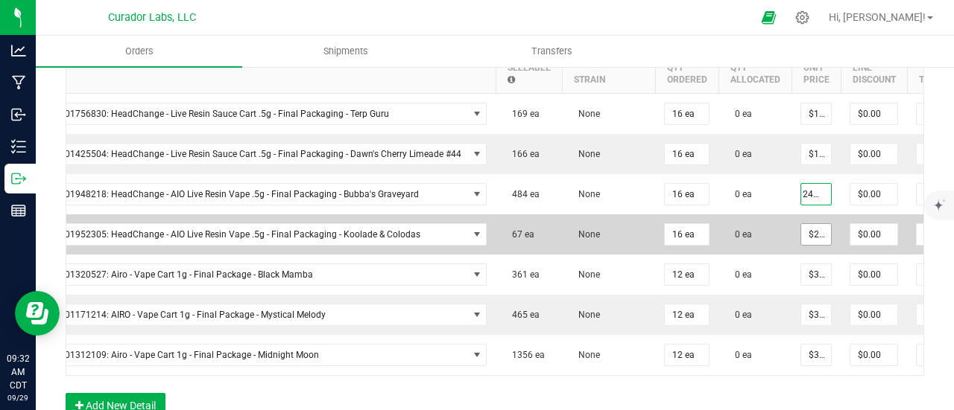
type input "$24.06000"
type input "$384.96"
click at [808, 232] on input "27.5" at bounding box center [816, 234] width 30 height 21
paste input "4.06"
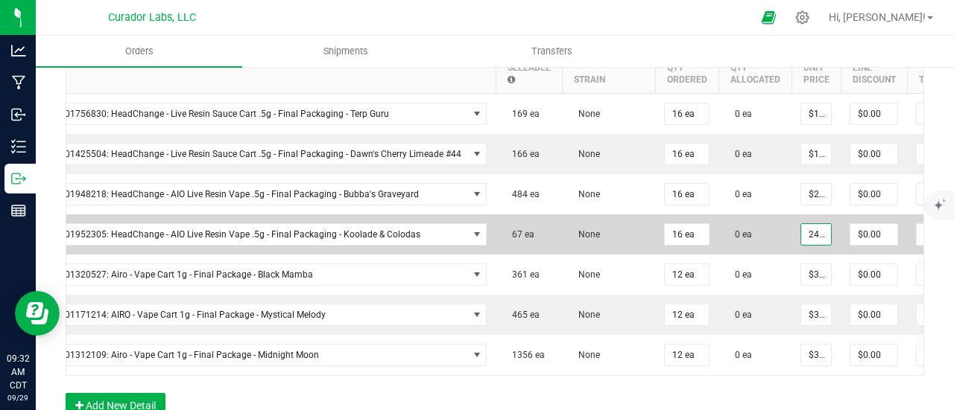
scroll to position [0, 6]
type input "$24.06000"
type input "$384.96"
click at [764, 227] on td "0 ea" at bounding box center [754, 235] width 73 height 40
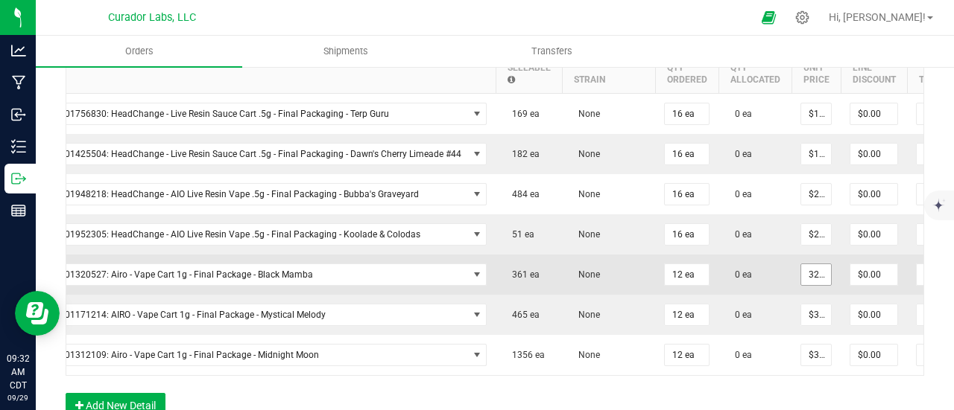
click at [813, 264] on input "32.5" at bounding box center [816, 274] width 30 height 21
click at [814, 264] on input "27.63" at bounding box center [816, 274] width 30 height 21
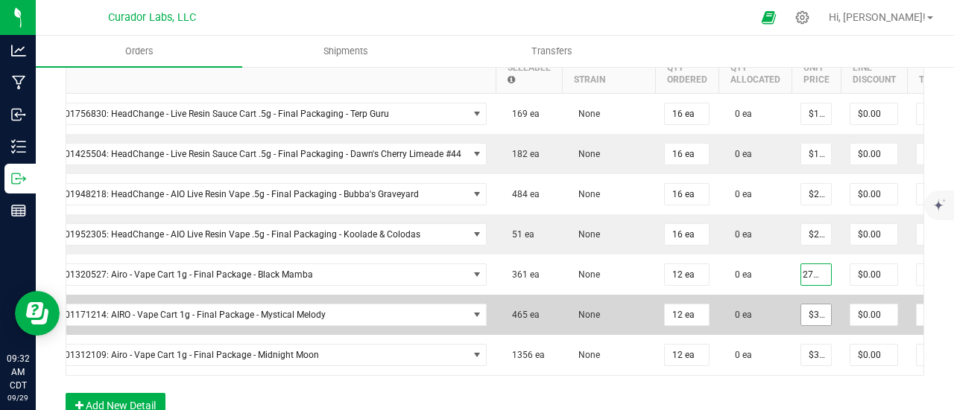
type input "$27.63000"
type input "$331.56"
click at [806, 314] on input "32.5" at bounding box center [816, 315] width 30 height 21
paste input "27.63"
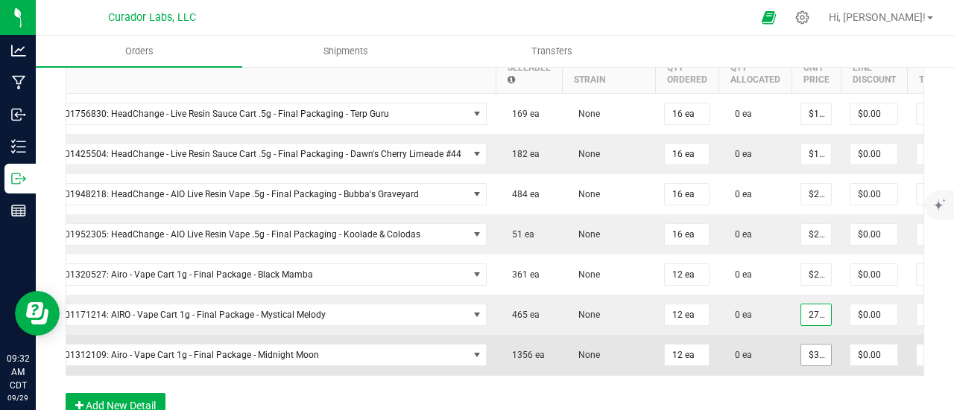
scroll to position [0, 6]
type input "$27.63000"
type input "$331.56"
click at [805, 357] on input "32.5" at bounding box center [816, 355] width 30 height 21
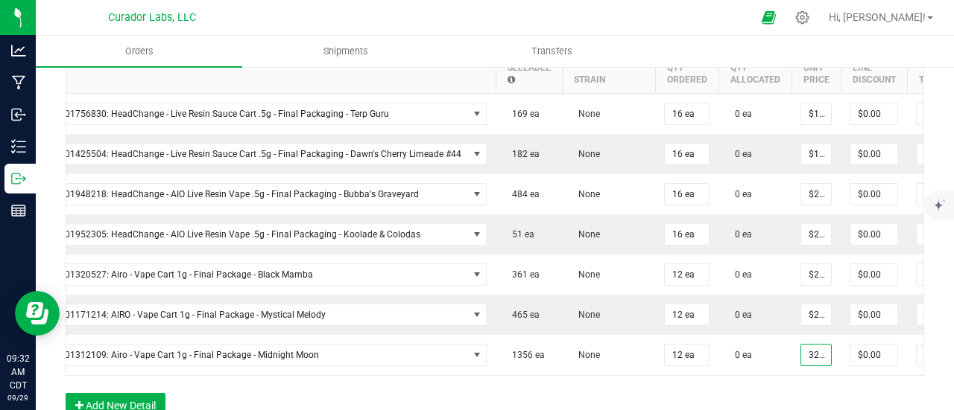
paste input "27.63"
type input "$27.63000"
type input "$331.56"
click at [808, 396] on div "Order Details Print All Labels Item Sellable Strain Qty Ordered Qty Allocated U…" at bounding box center [495, 225] width 858 height 418
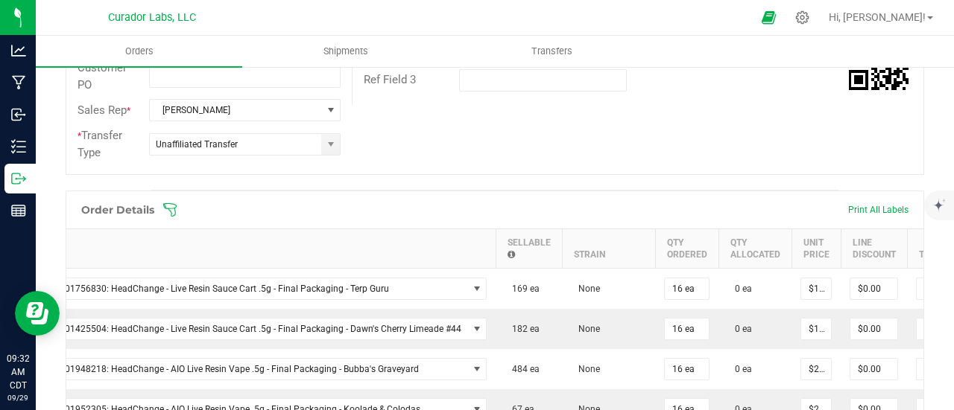
scroll to position [223, 0]
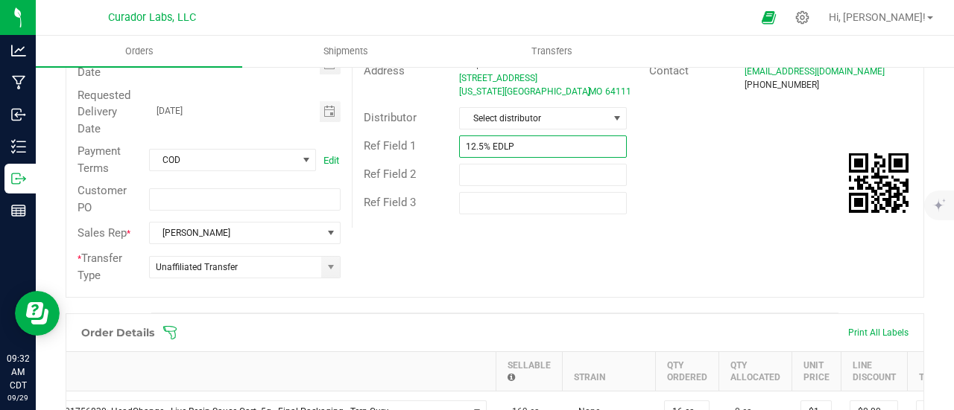
click at [516, 142] on input "12.5% EDLP" at bounding box center [543, 147] width 168 height 22
type input "12.5% - 15% EDLP"
drag, startPoint x: 888, startPoint y: 291, endPoint x: 761, endPoint y: 247, distance: 134.8
click at [880, 291] on div "Order # 00014274 Status Created Order Date [DATE] 9:30 AM CDT Payment Status Aw…" at bounding box center [494, 111] width 857 height 371
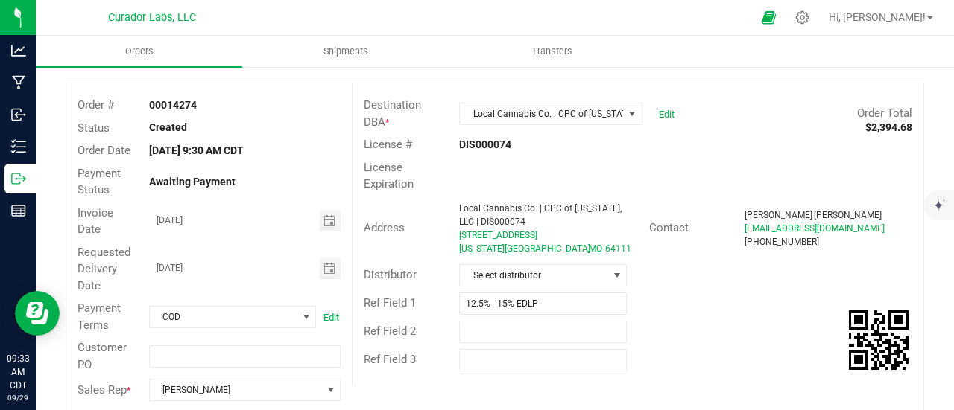
scroll to position [0, 0]
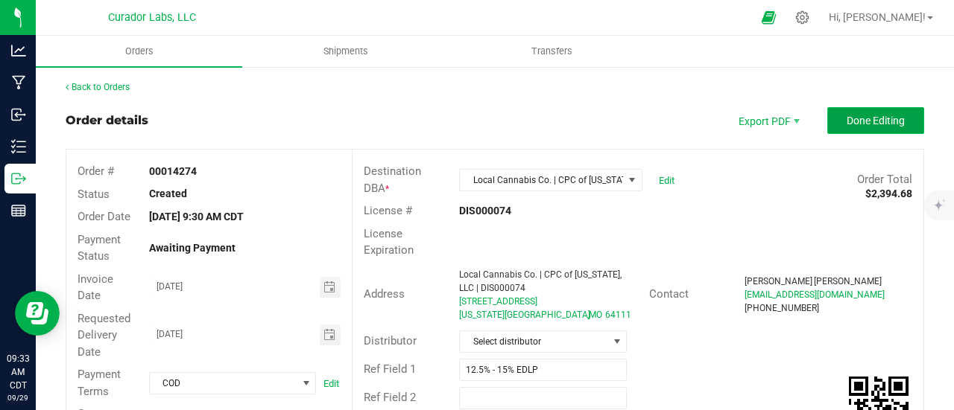
click at [851, 117] on span "Done Editing" at bounding box center [875, 121] width 58 height 12
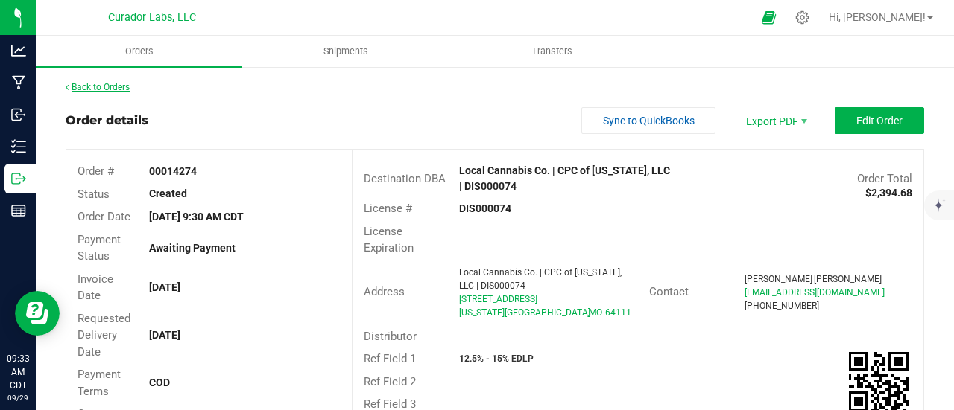
click at [122, 89] on link "Back to Orders" at bounding box center [98, 87] width 64 height 10
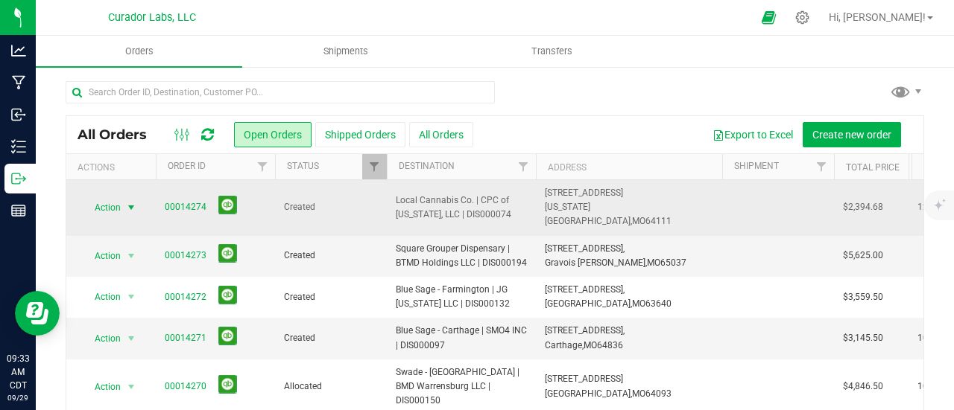
click at [125, 202] on span "select" at bounding box center [131, 208] width 12 height 12
click at [133, 202] on span "select" at bounding box center [131, 208] width 12 height 12
click at [115, 205] on span "Action" at bounding box center [101, 207] width 40 height 21
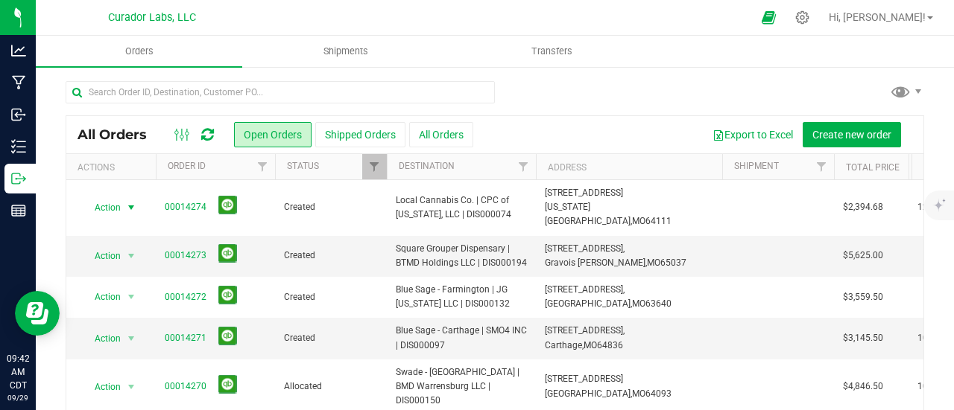
click at [198, 139] on div at bounding box center [194, 135] width 50 height 18
click at [200, 138] on div at bounding box center [194, 135] width 50 height 18
click at [210, 137] on icon at bounding box center [207, 134] width 13 height 15
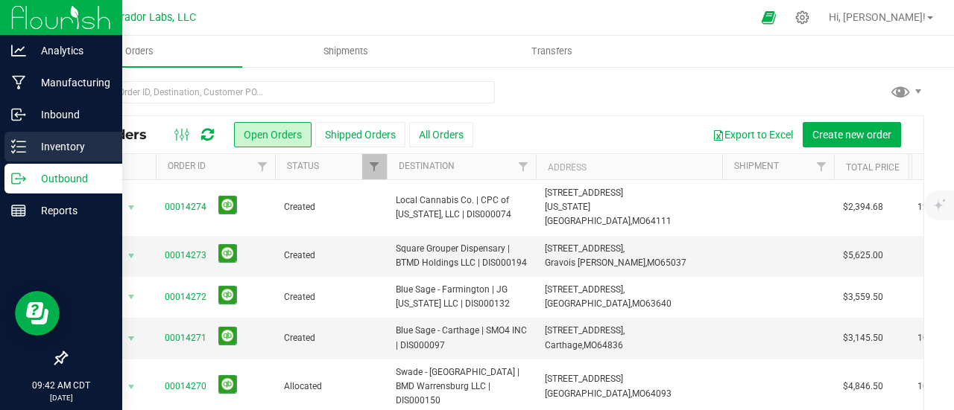
click at [17, 150] on icon at bounding box center [18, 146] width 15 height 15
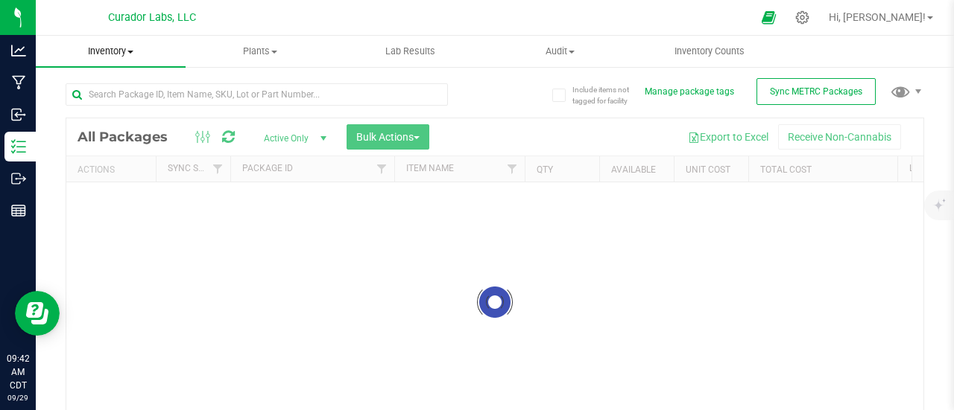
click at [121, 51] on span "Inventory" at bounding box center [111, 51] width 150 height 13
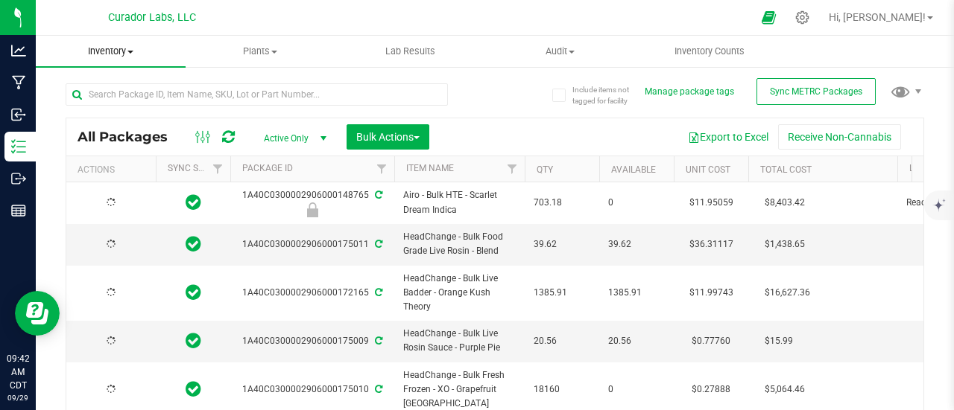
type input "[DATE]"
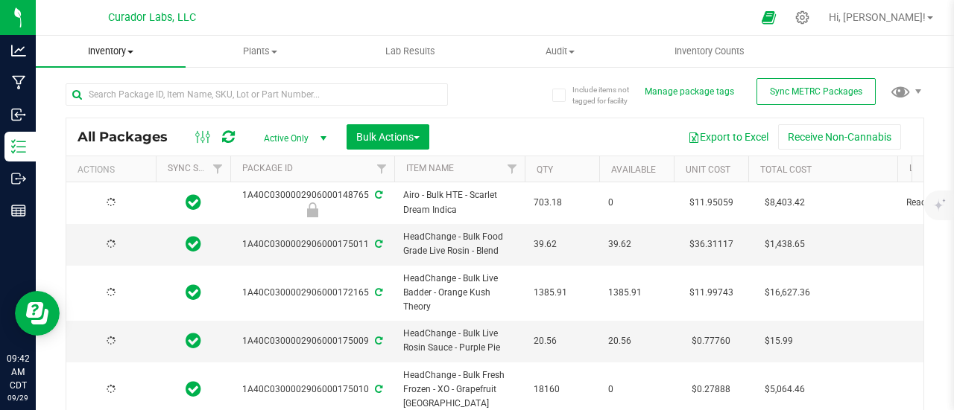
type input "[DATE]"
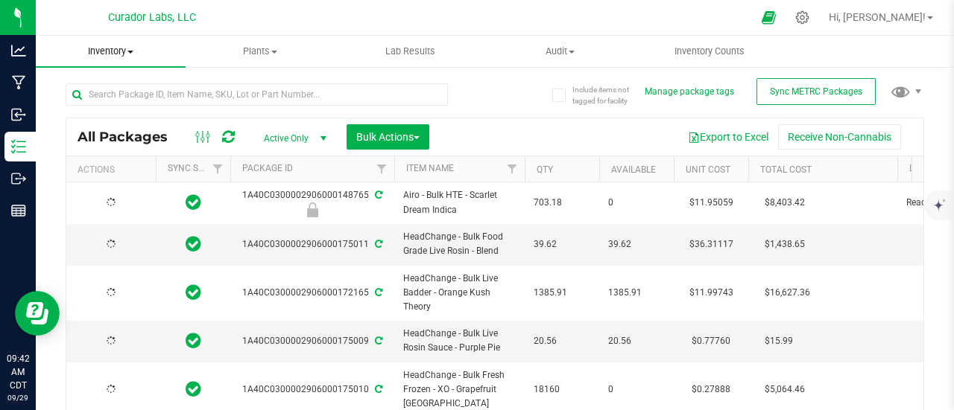
type input "[DATE]"
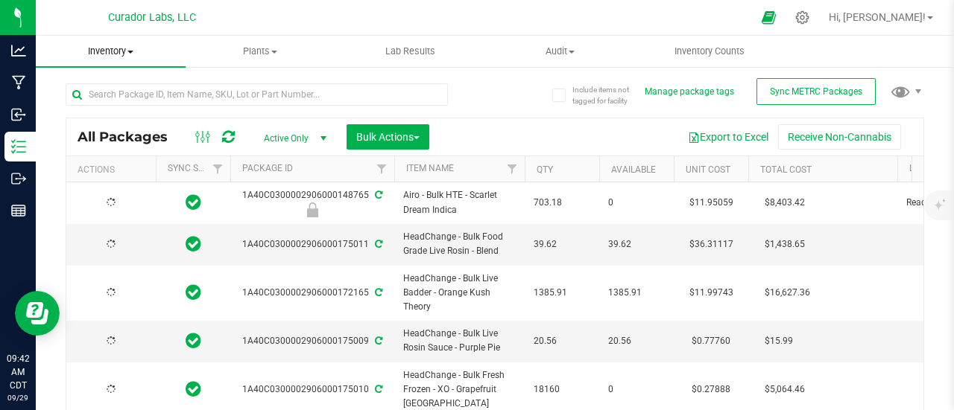
type input "[DATE]"
click at [118, 59] on uib-tab-heading "Inventory All packages All inventory Waste log Create inventory" at bounding box center [111, 51] width 150 height 31
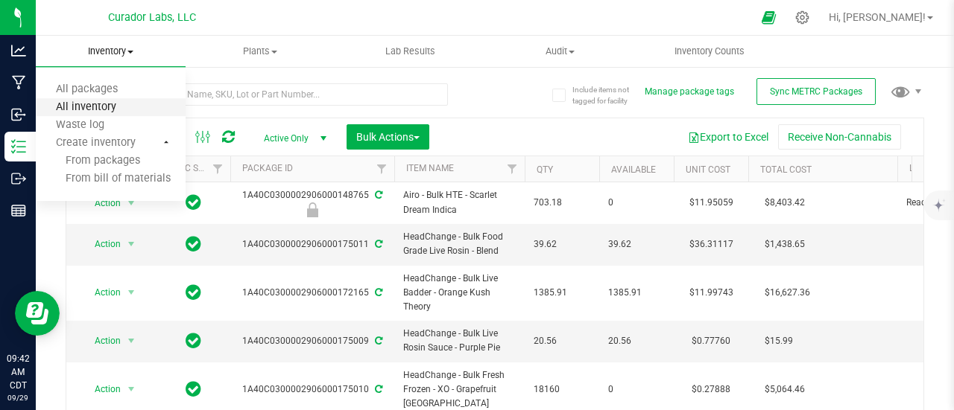
click at [115, 105] on span "All inventory" at bounding box center [86, 107] width 101 height 13
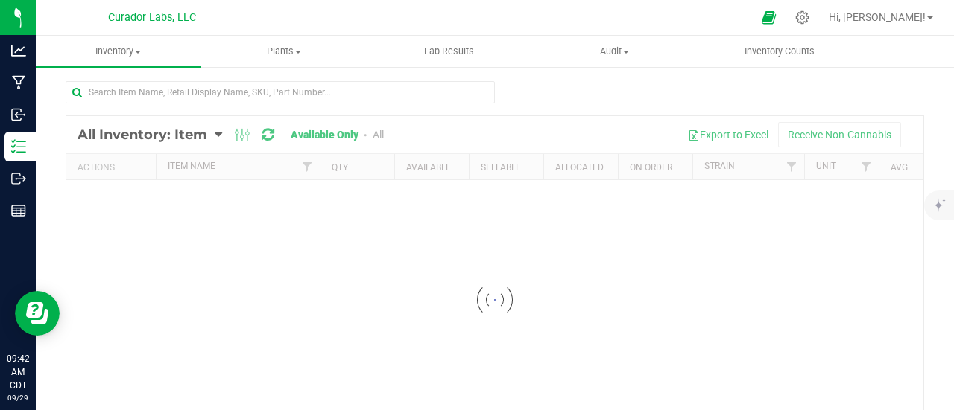
click at [378, 140] on div at bounding box center [494, 300] width 857 height 368
click at [377, 138] on div at bounding box center [494, 300] width 857 height 368
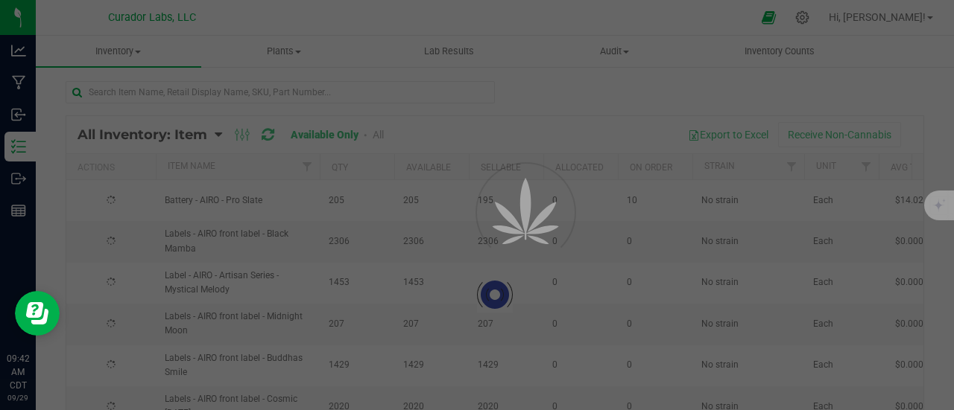
click at [377, 138] on div at bounding box center [477, 205] width 954 height 410
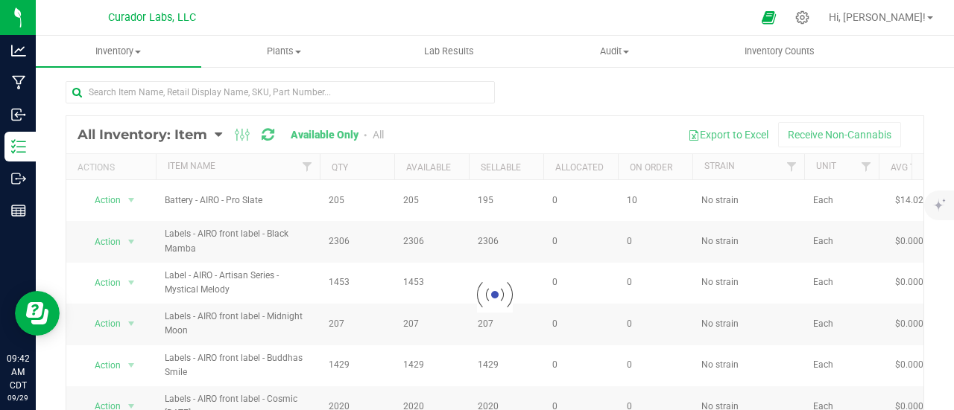
click at [377, 136] on div at bounding box center [494, 295] width 857 height 358
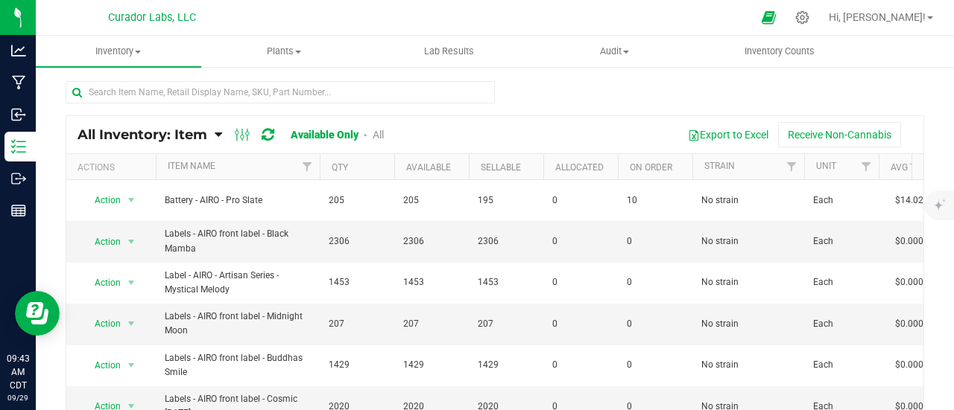
click at [379, 135] on link "All" at bounding box center [377, 135] width 11 height 12
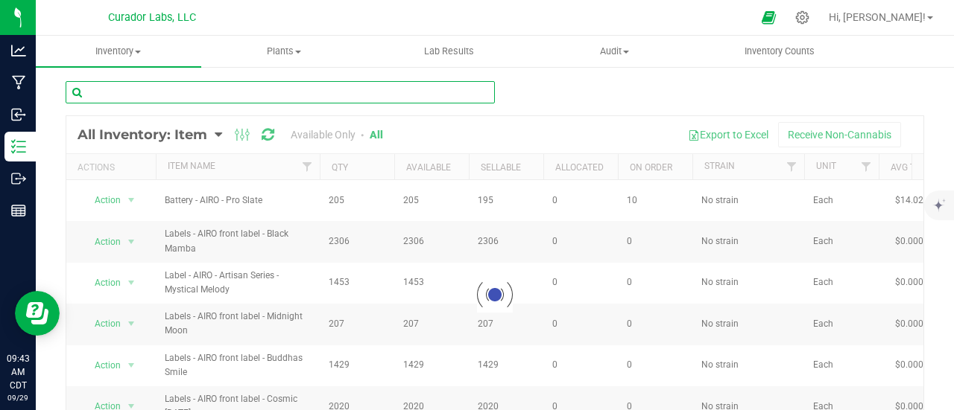
click at [191, 98] on input "text" at bounding box center [280, 92] width 429 height 22
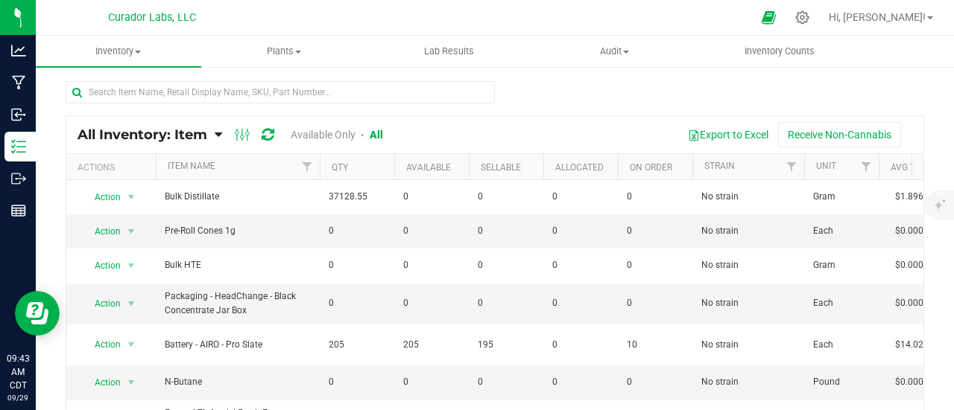
click at [316, 106] on div at bounding box center [280, 98] width 429 height 34
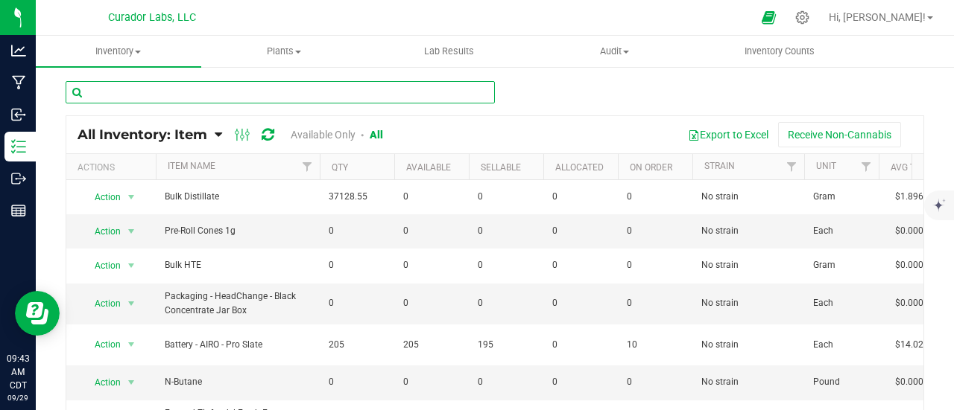
click at [311, 99] on input "text" at bounding box center [280, 92] width 429 height 22
type input "bubbles"
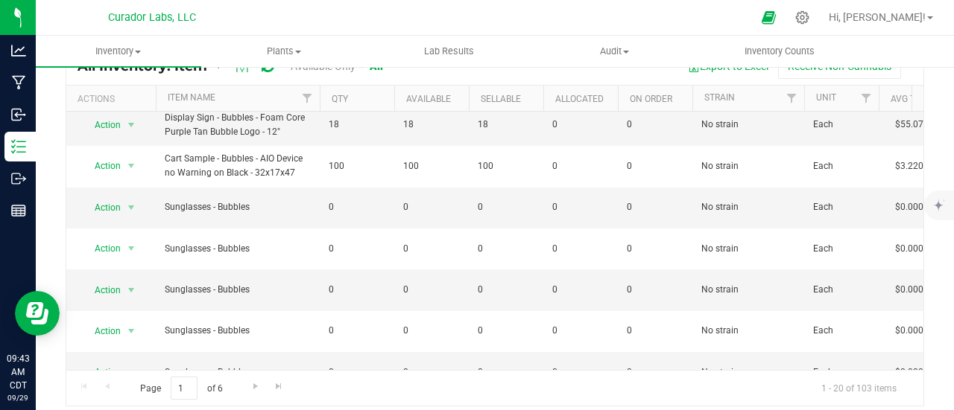
scroll to position [46, 0]
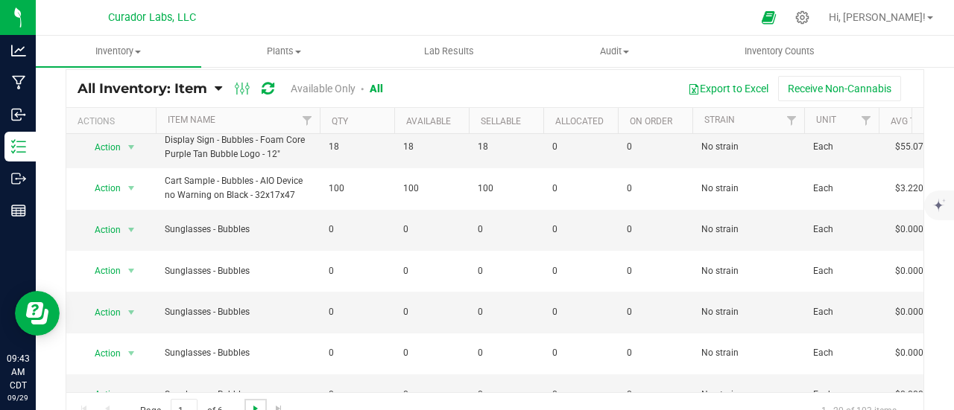
click at [256, 407] on span "Go to the next page" at bounding box center [256, 409] width 12 height 12
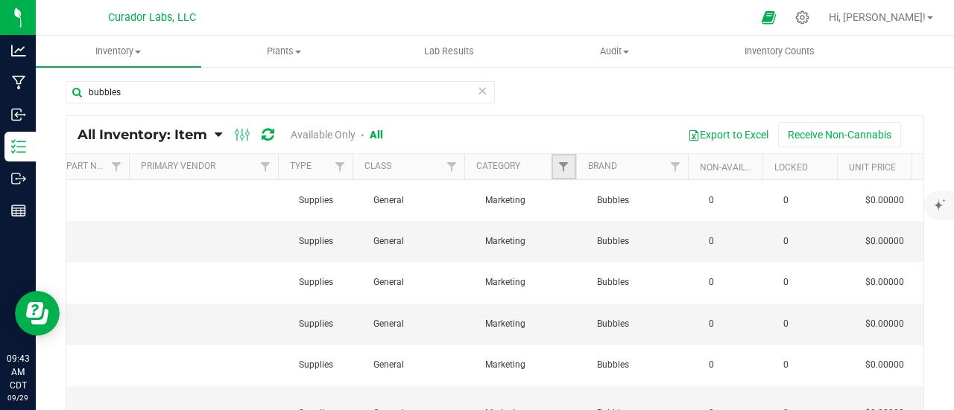
click at [558, 173] on link "Filter" at bounding box center [563, 166] width 25 height 25
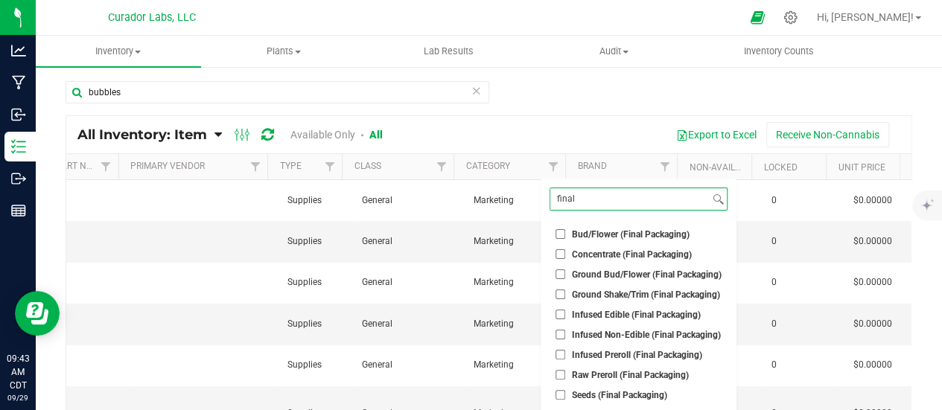
type input "final"
click at [563, 252] on input "Concentrate (Final Packaging)" at bounding box center [561, 255] width 10 height 10
checkbox input "true"
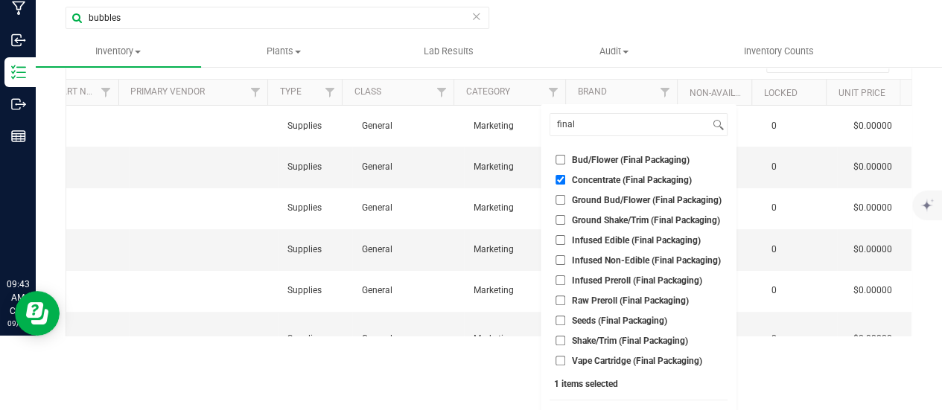
click at [577, 281] on span "Infused Preroll (Final Packaging)" at bounding box center [637, 280] width 130 height 9
click at [565, 281] on input "Infused Preroll (Final Packaging)" at bounding box center [561, 281] width 10 height 10
checkbox input "true"
click at [581, 296] on span "Raw Preroll (Final Packaging)" at bounding box center [630, 300] width 117 height 9
click at [565, 296] on input "Raw Preroll (Final Packaging)" at bounding box center [561, 301] width 10 height 10
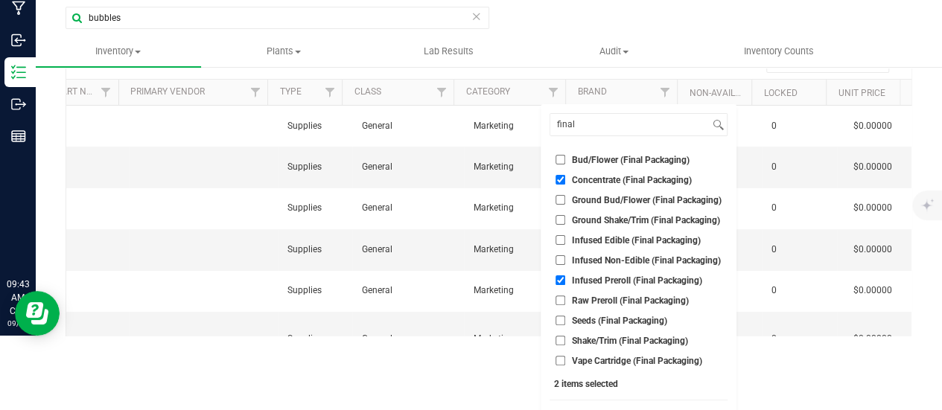
checkbox input "true"
click at [586, 366] on li "Vape Cartridge (Final Packaging)" at bounding box center [639, 361] width 178 height 16
click at [583, 357] on span "Vape Cartridge (Final Packaging)" at bounding box center [637, 361] width 130 height 9
click at [565, 356] on input "Vape Cartridge (Final Packaging)" at bounding box center [561, 361] width 10 height 10
checkbox input "true"
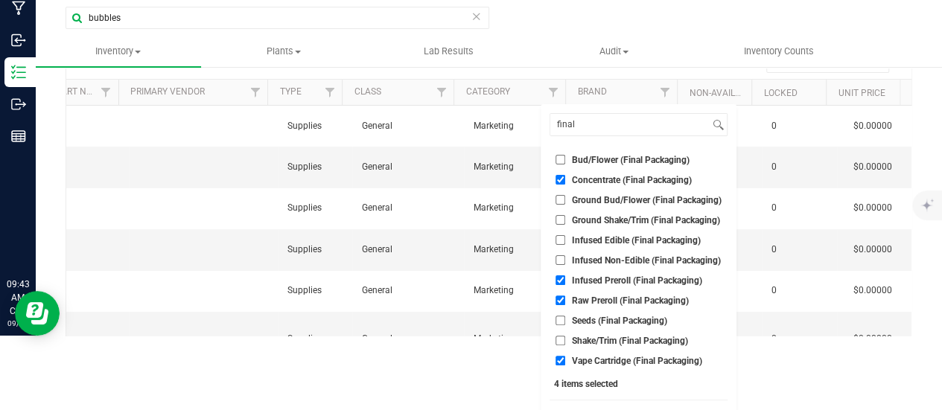
scroll to position [101, 0]
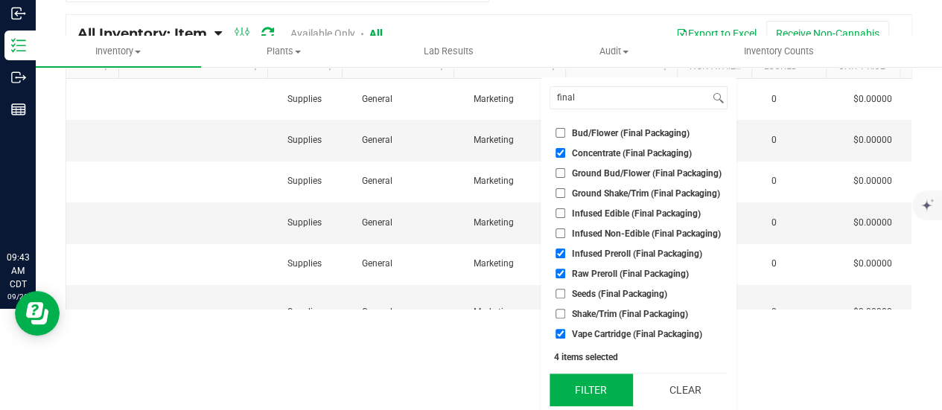
click at [594, 387] on button "Filter" at bounding box center [591, 390] width 83 height 33
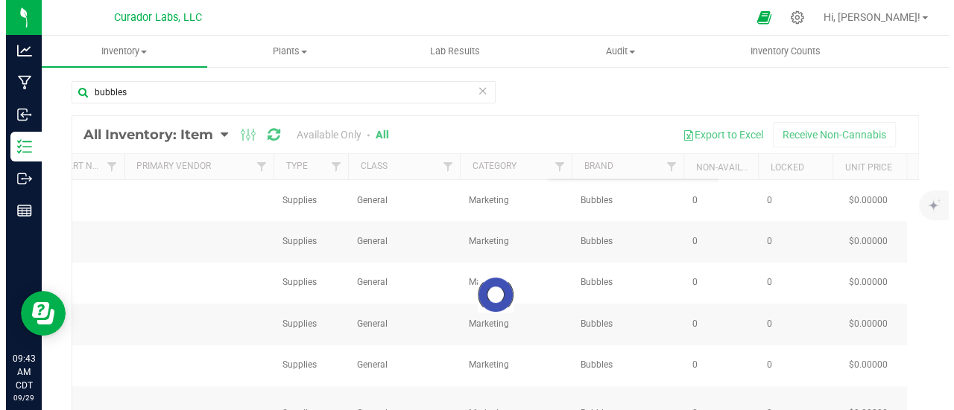
scroll to position [0, 0]
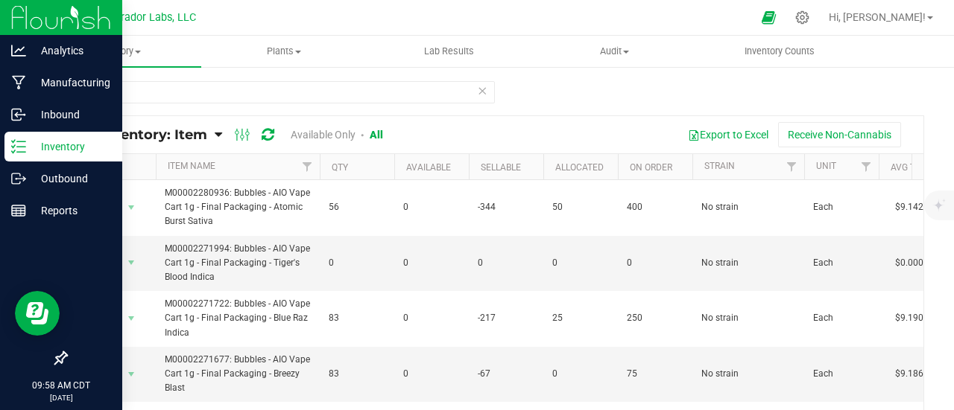
click at [0, 156] on link "Inventory" at bounding box center [61, 148] width 122 height 32
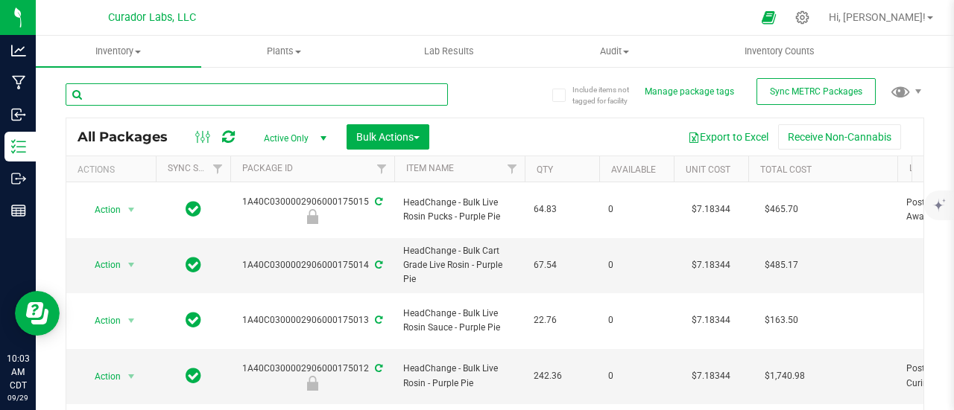
click at [301, 98] on input "text" at bounding box center [257, 94] width 382 height 22
paste input "[URL][DOMAIN_NAME]"
type input "[URL][DOMAIN_NAME]"
click at [410, 92] on input "[URL][DOMAIN_NAME]" at bounding box center [257, 94] width 382 height 22
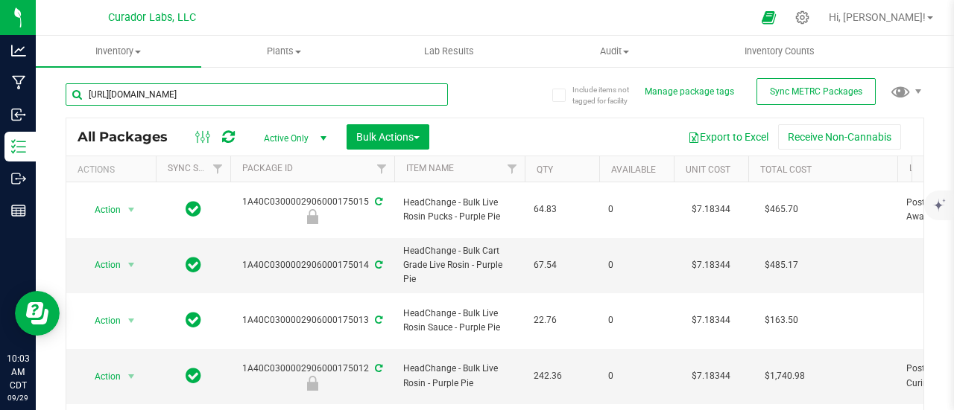
click at [410, 92] on input "[URL][DOMAIN_NAME]" at bounding box center [257, 94] width 382 height 22
click at [235, 101] on input "text" at bounding box center [257, 94] width 382 height 22
click at [240, 89] on input "text" at bounding box center [257, 94] width 382 height 22
paste input "[URL][DOMAIN_NAME]"
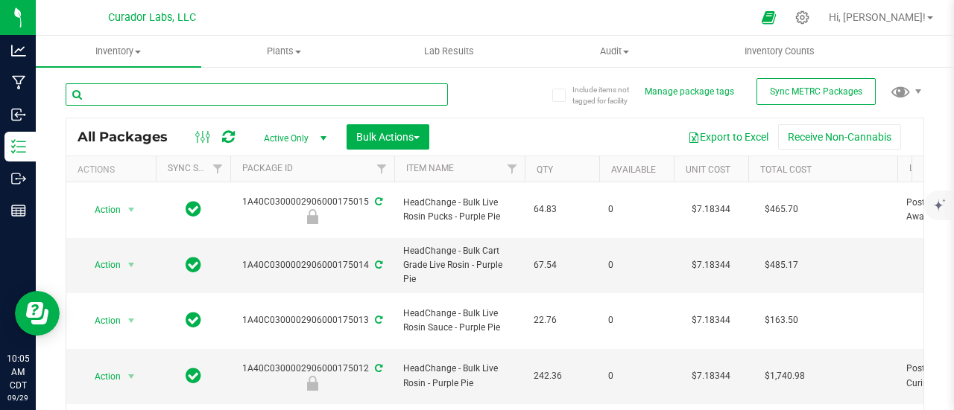
type input "[URL][DOMAIN_NAME]"
click at [268, 96] on input "[URL][DOMAIN_NAME]" at bounding box center [257, 94] width 382 height 22
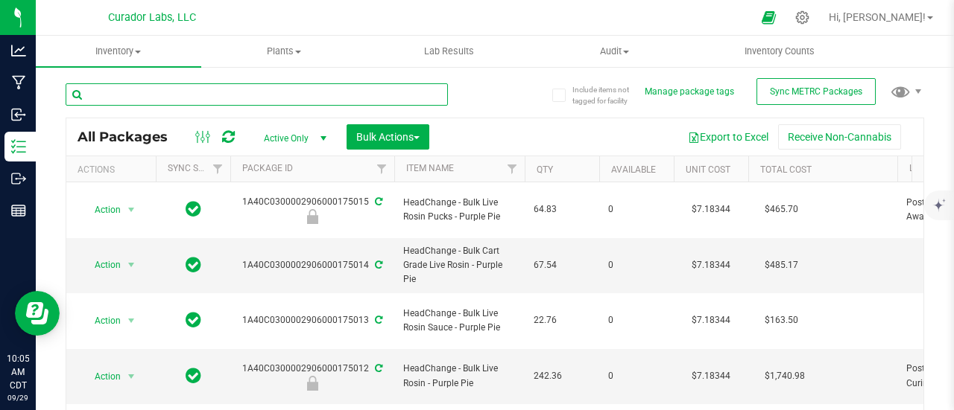
scroll to position [0, 0]
click at [219, 95] on input "text" at bounding box center [257, 94] width 382 height 22
paste input "1A40C0300002906000144859"
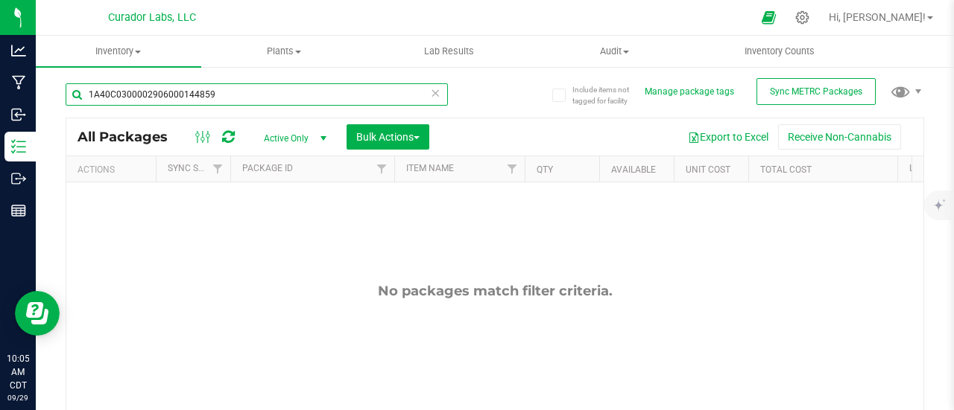
type input "1A40C0300002906000144859"
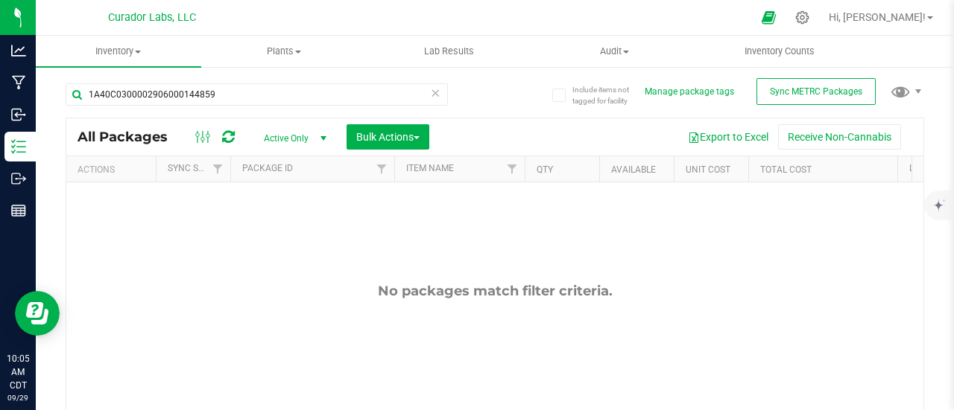
click at [286, 136] on span "Active Only" at bounding box center [292, 138] width 82 height 21
click at [289, 164] on li "Active Only" at bounding box center [291, 162] width 80 height 22
click at [299, 145] on span "Active Only" at bounding box center [292, 138] width 82 height 21
click at [299, 224] on li "All" at bounding box center [291, 229] width 80 height 22
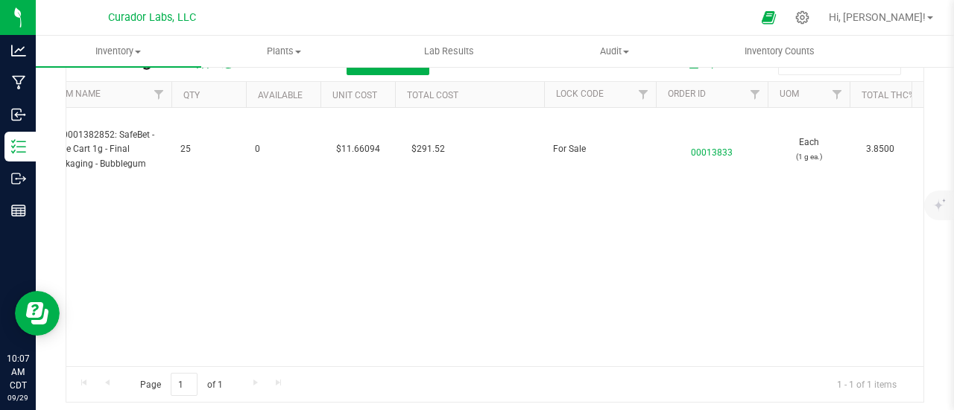
scroll to position [0, 735]
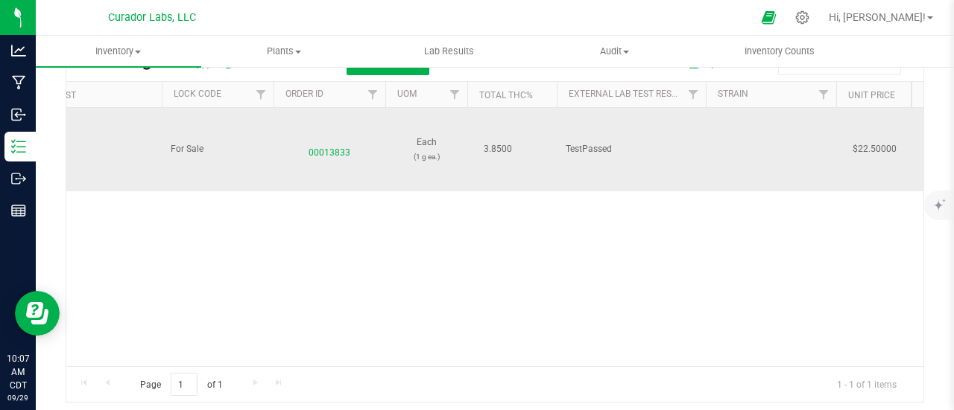
click at [337, 142] on span "00013833" at bounding box center [329, 150] width 94 height 22
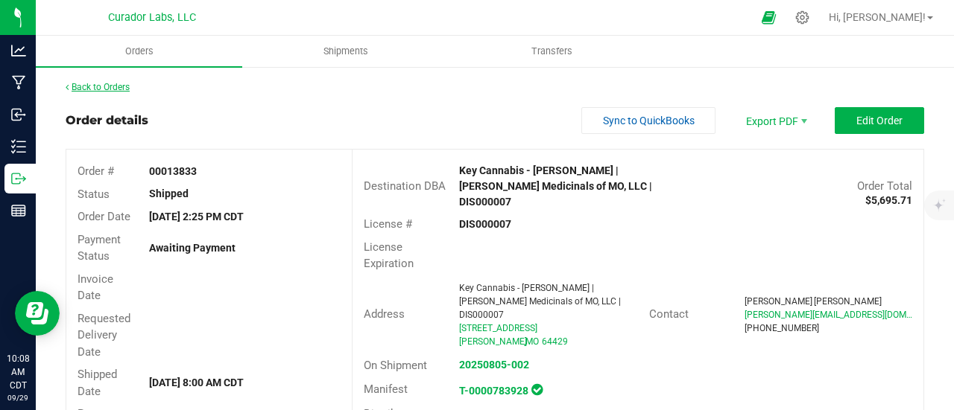
click at [87, 86] on link "Back to Orders" at bounding box center [98, 87] width 64 height 10
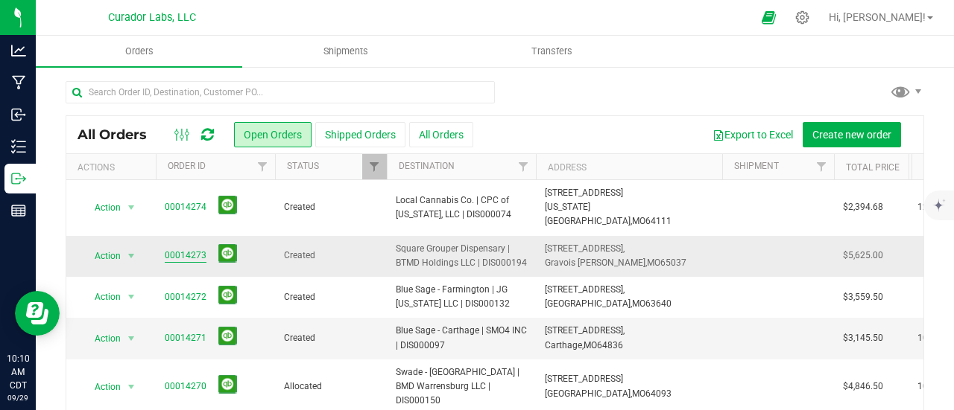
drag, startPoint x: 163, startPoint y: 229, endPoint x: 168, endPoint y: 238, distance: 10.3
click at [163, 236] on td "00014273" at bounding box center [215, 256] width 119 height 41
click at [174, 249] on link "00014273" at bounding box center [186, 256] width 42 height 14
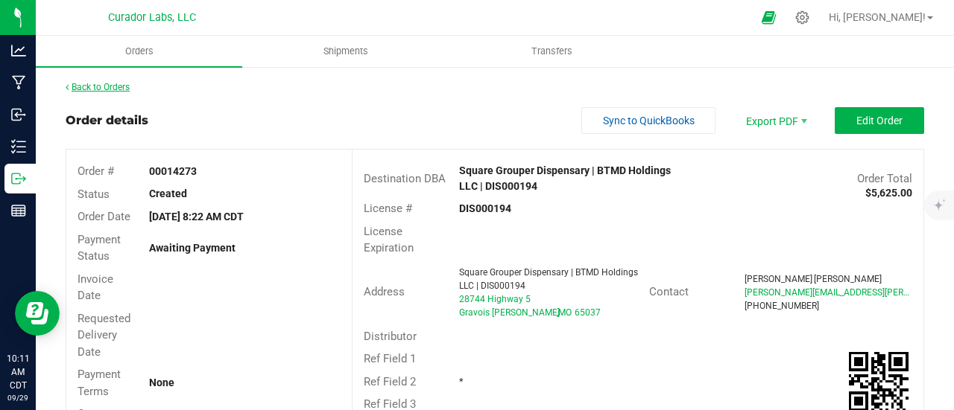
click at [100, 87] on link "Back to Orders" at bounding box center [98, 87] width 64 height 10
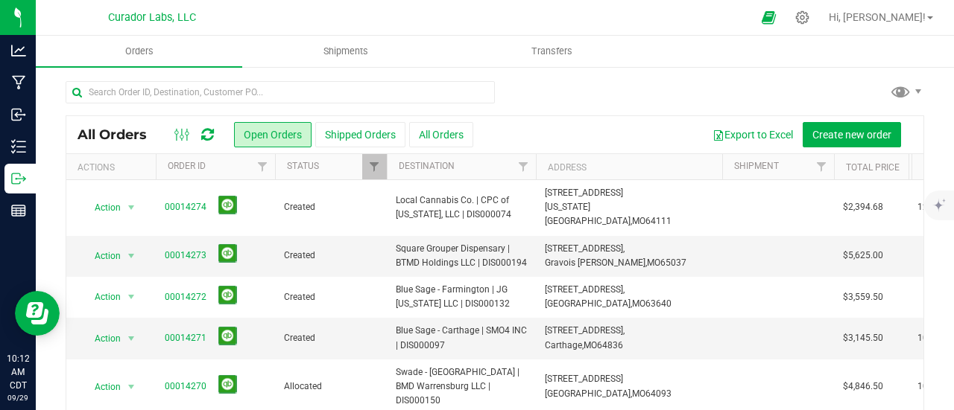
click at [207, 129] on icon at bounding box center [207, 134] width 13 height 15
click at [165, 249] on link "00014273" at bounding box center [186, 256] width 42 height 14
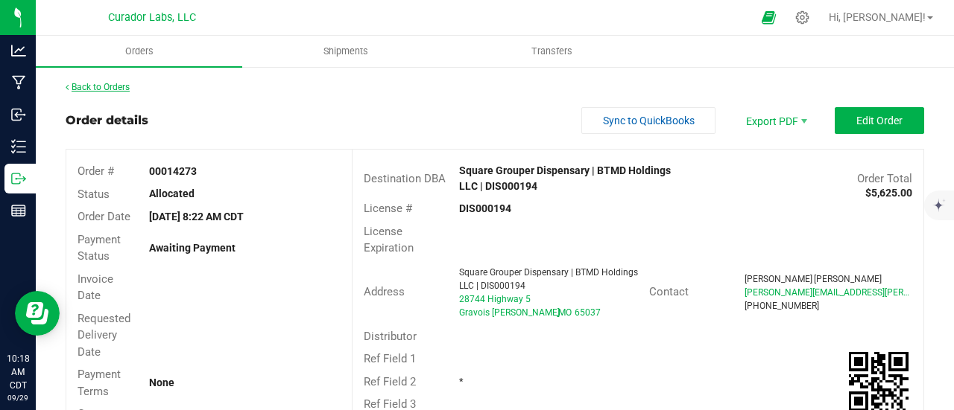
click at [86, 80] on div "Back to Orders" at bounding box center [495, 86] width 858 height 13
click at [88, 85] on link "Back to Orders" at bounding box center [98, 87] width 64 height 10
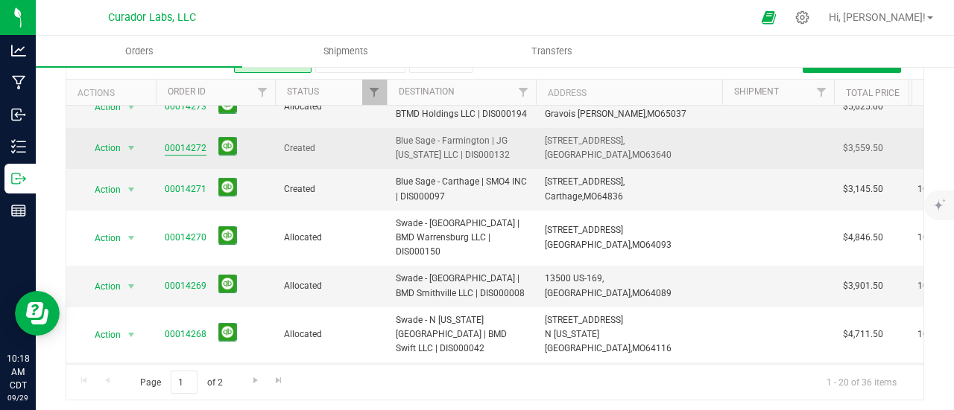
click at [179, 142] on link "00014272" at bounding box center [186, 149] width 42 height 14
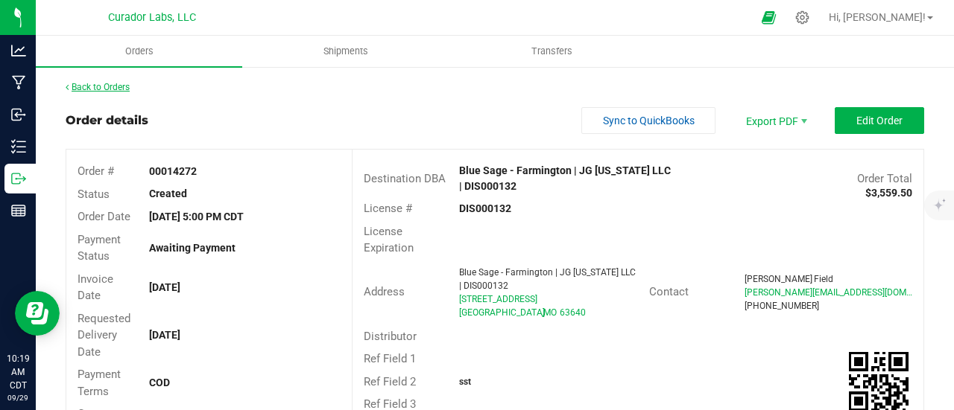
click at [118, 83] on link "Back to Orders" at bounding box center [98, 87] width 64 height 10
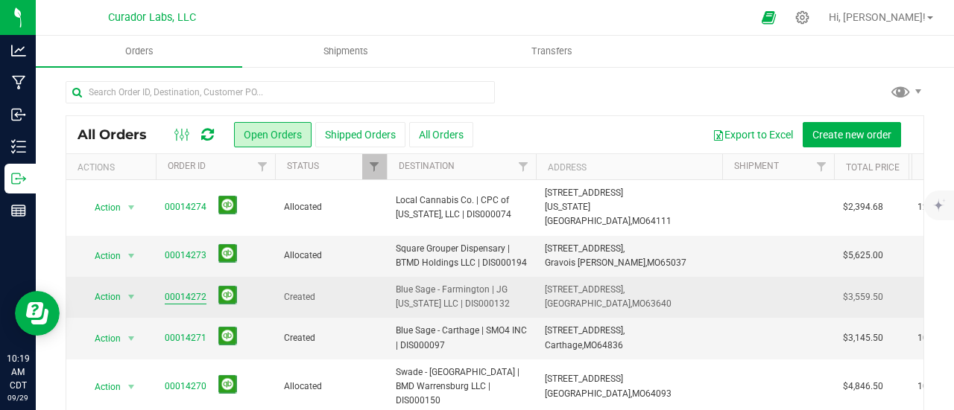
click at [192, 291] on link "00014272" at bounding box center [186, 298] width 42 height 14
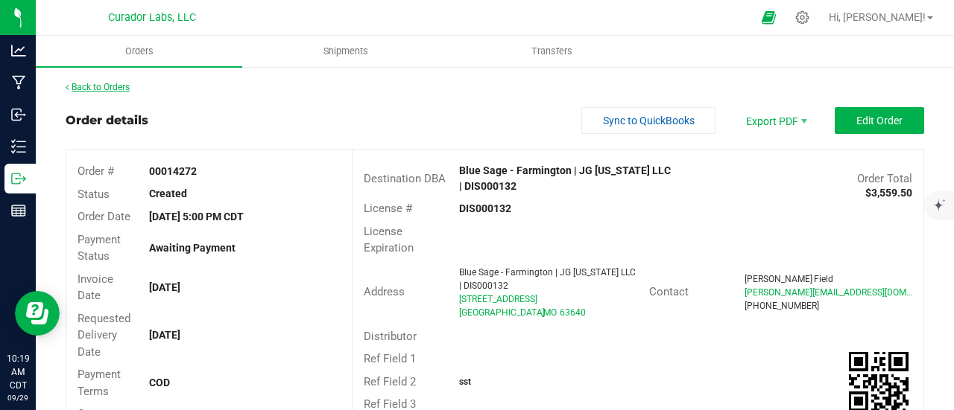
click at [97, 84] on link "Back to Orders" at bounding box center [98, 87] width 64 height 10
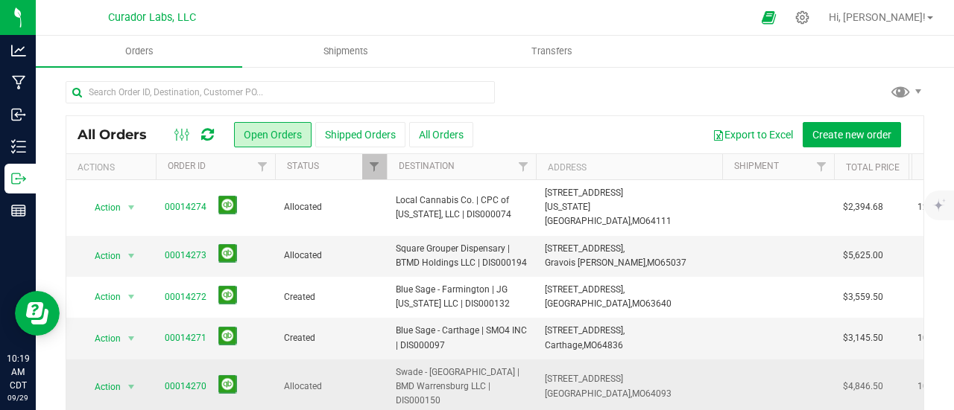
scroll to position [74, 0]
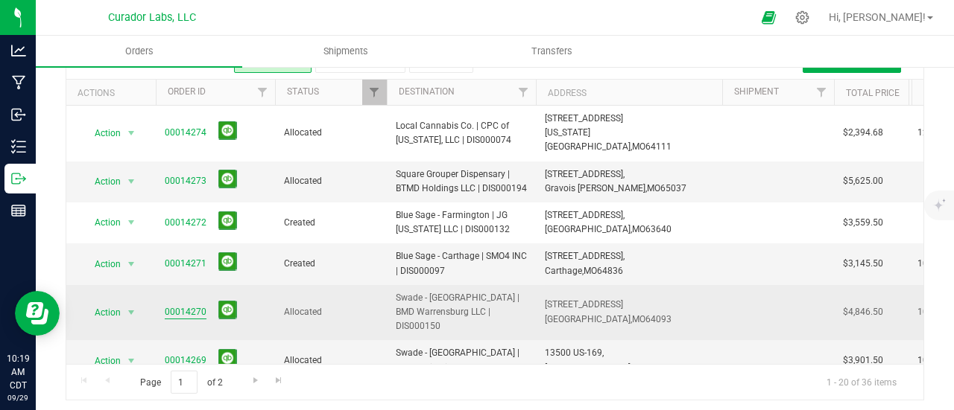
click at [180, 305] on link "00014270" at bounding box center [186, 312] width 42 height 14
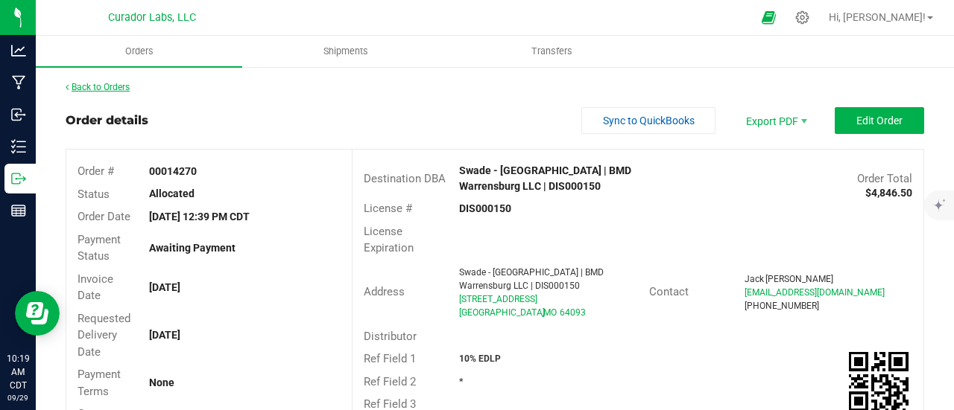
click at [127, 87] on link "Back to Orders" at bounding box center [98, 87] width 64 height 10
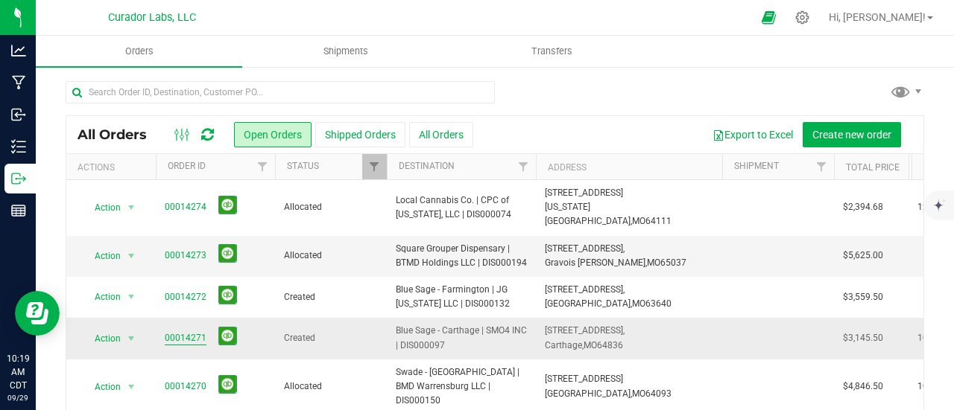
click at [200, 332] on link "00014271" at bounding box center [186, 339] width 42 height 14
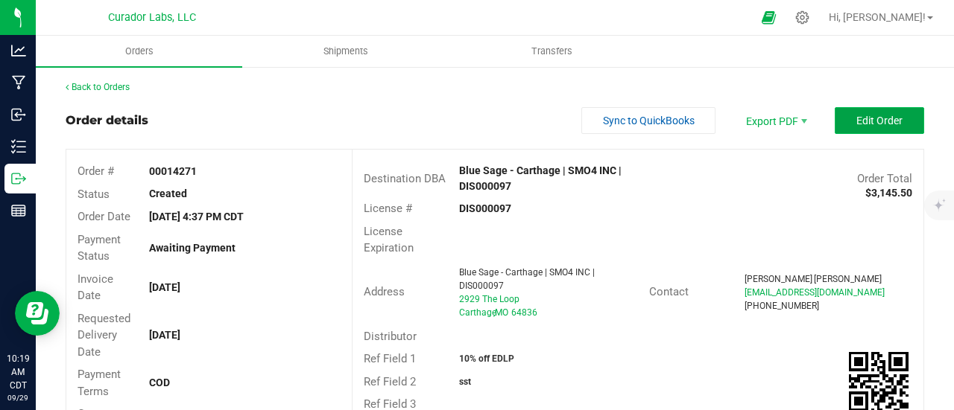
click at [864, 118] on span "Edit Order" at bounding box center [879, 121] width 46 height 12
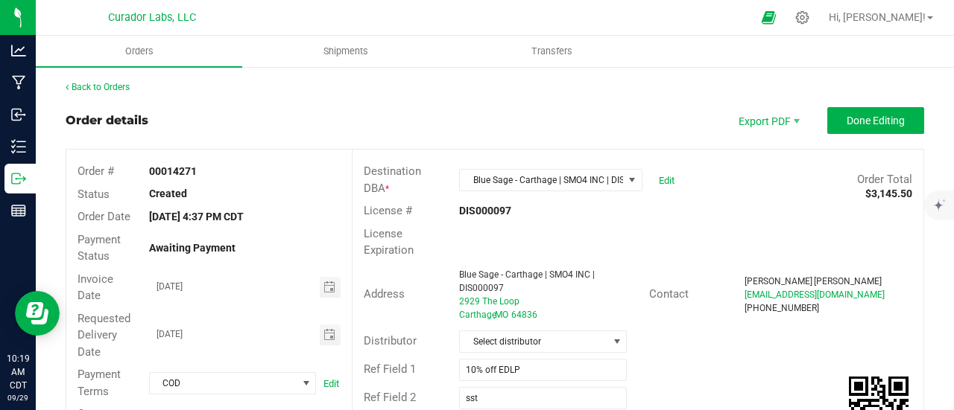
scroll to position [521, 0]
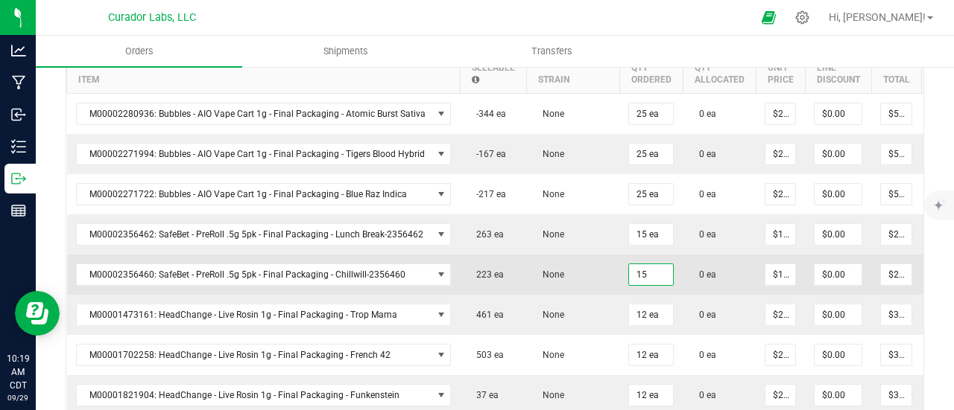
click at [649, 268] on input "15" at bounding box center [651, 274] width 44 height 21
type input "15 ea"
click at [527, 258] on td "None" at bounding box center [572, 275] width 93 height 40
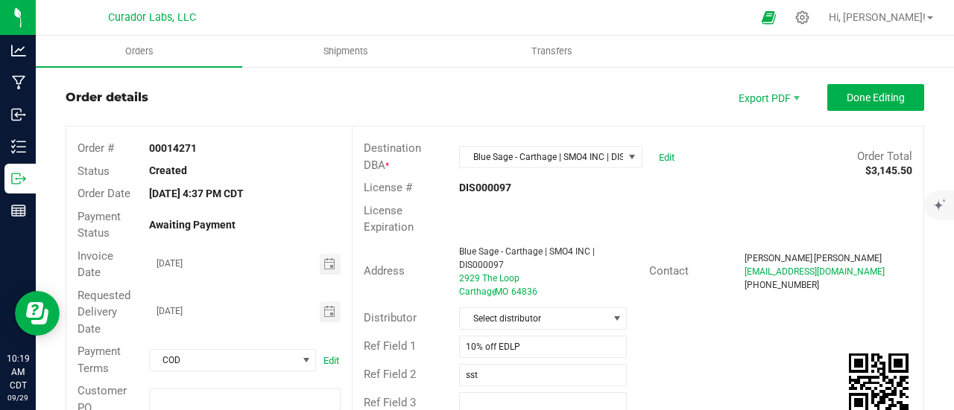
scroll to position [0, 0]
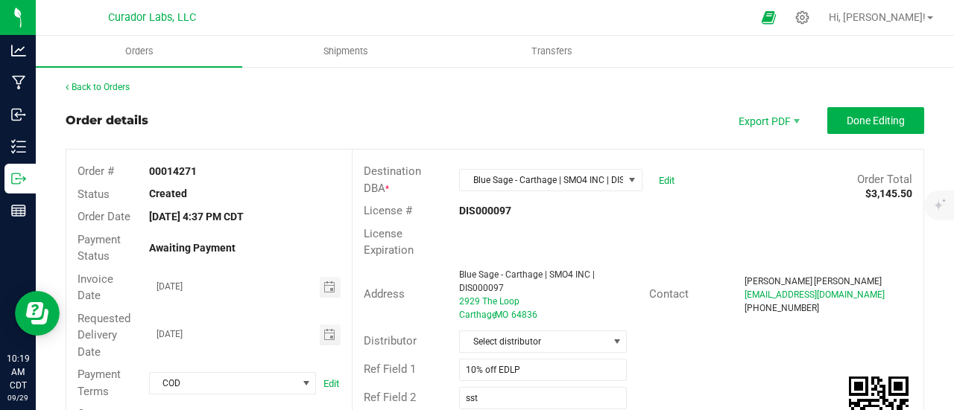
click at [111, 88] on link "Back to Orders" at bounding box center [98, 87] width 64 height 10
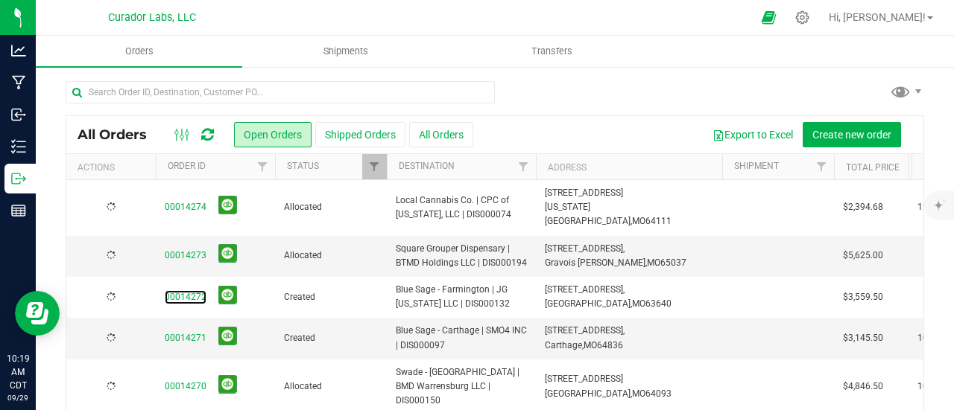
click at [174, 291] on link "00014272" at bounding box center [186, 298] width 42 height 14
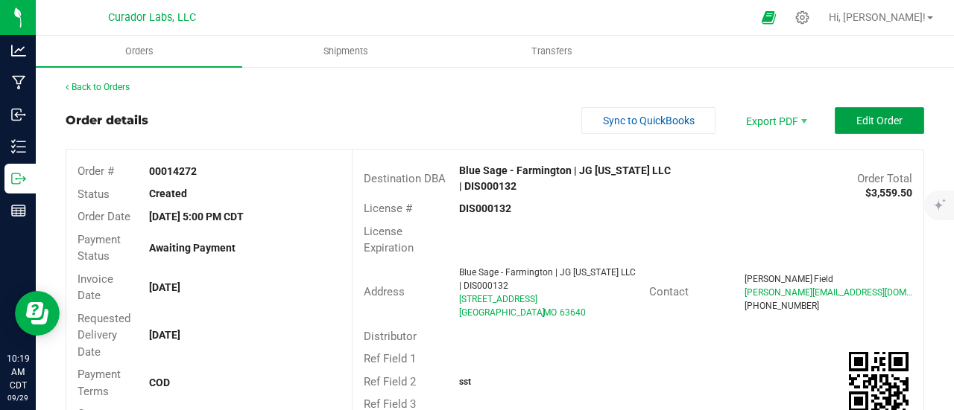
click at [854, 112] on button "Edit Order" at bounding box center [878, 120] width 89 height 27
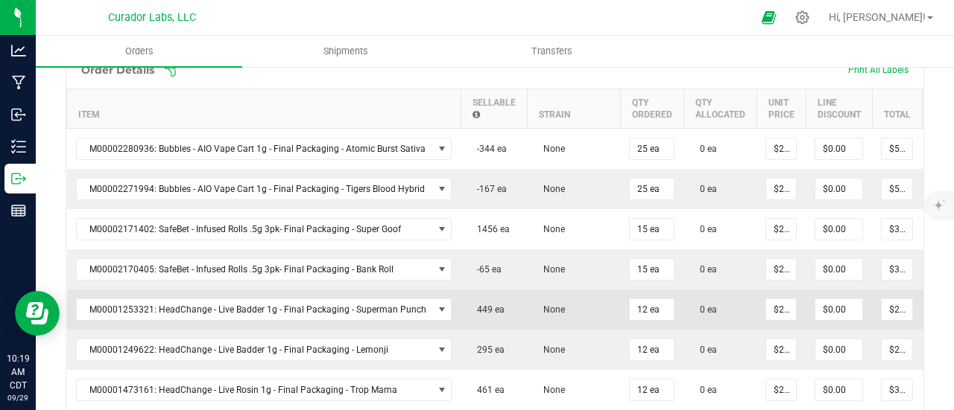
scroll to position [521, 0]
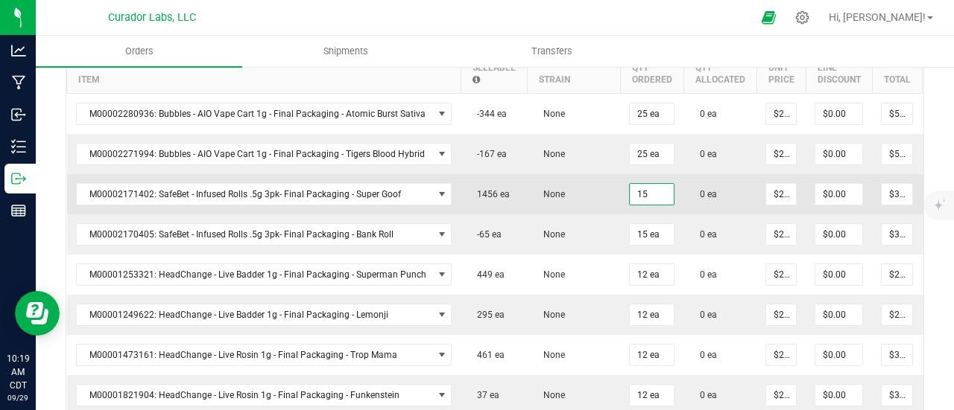
click at [641, 188] on input "15" at bounding box center [651, 194] width 44 height 21
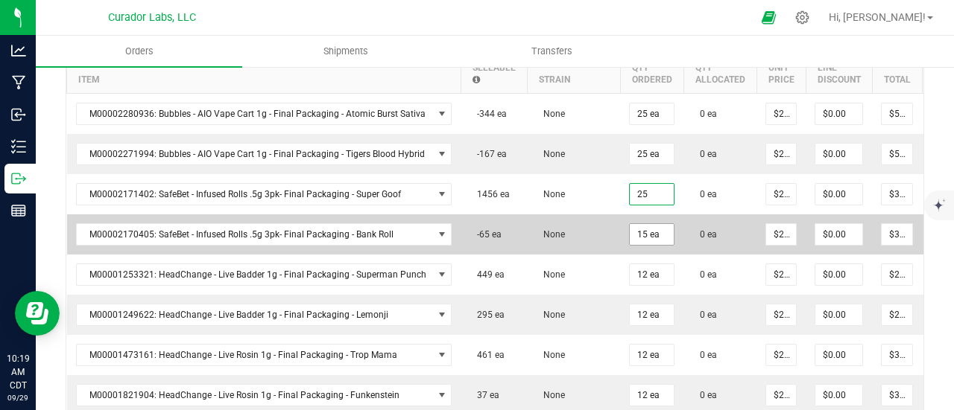
type input "25 ea"
type input "$525.00"
click at [637, 233] on input "15" at bounding box center [651, 234] width 44 height 21
type input "25 ea"
type input "$525.00"
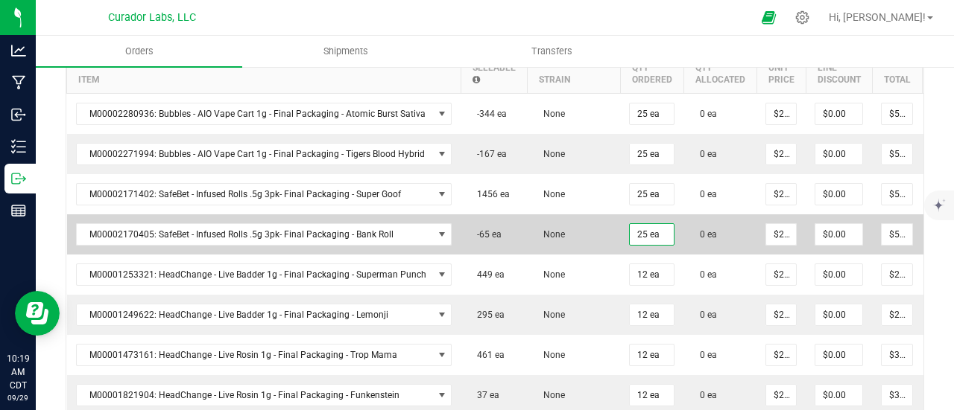
click at [606, 228] on td "None" at bounding box center [573, 235] width 93 height 40
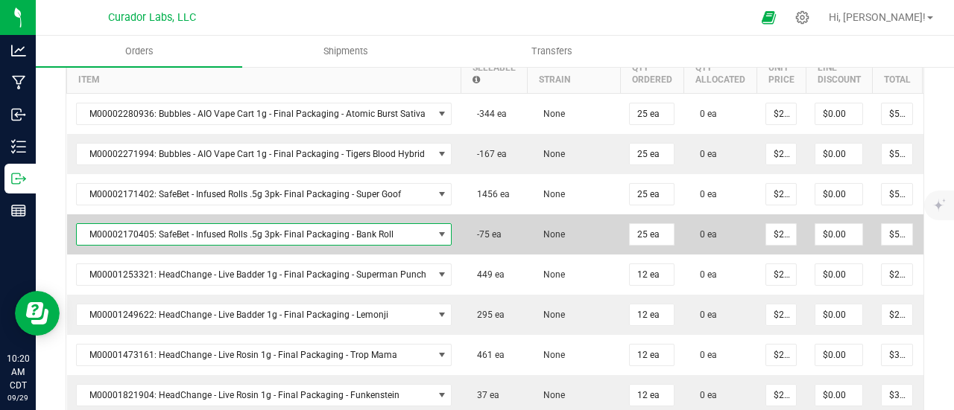
click at [302, 232] on span "M00002170405: SafeBet - Infused Rolls .5g 3pk- Final Packaging - Bank Roll" at bounding box center [255, 234] width 356 height 21
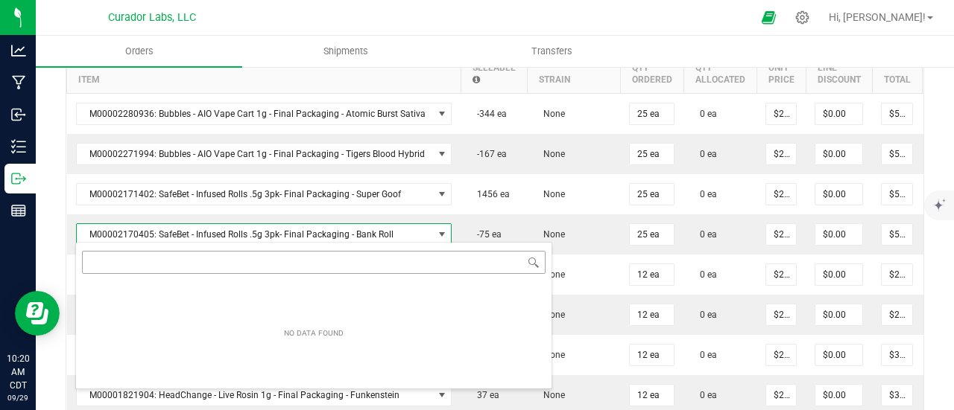
scroll to position [22, 368]
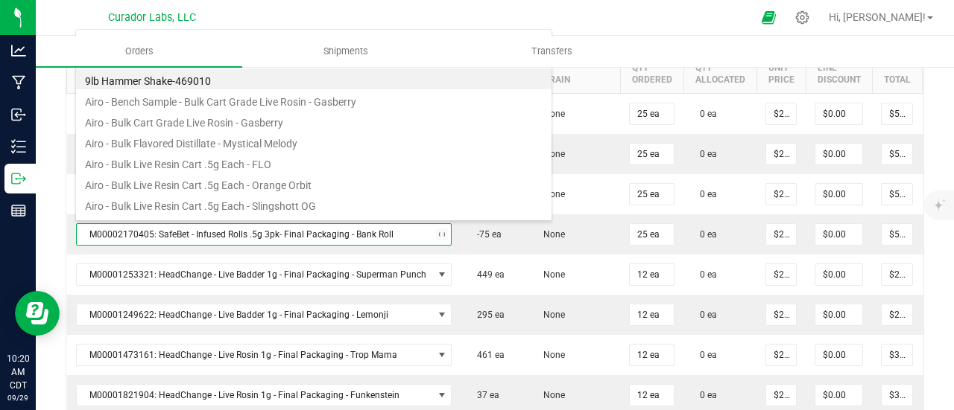
type input "bank roll"
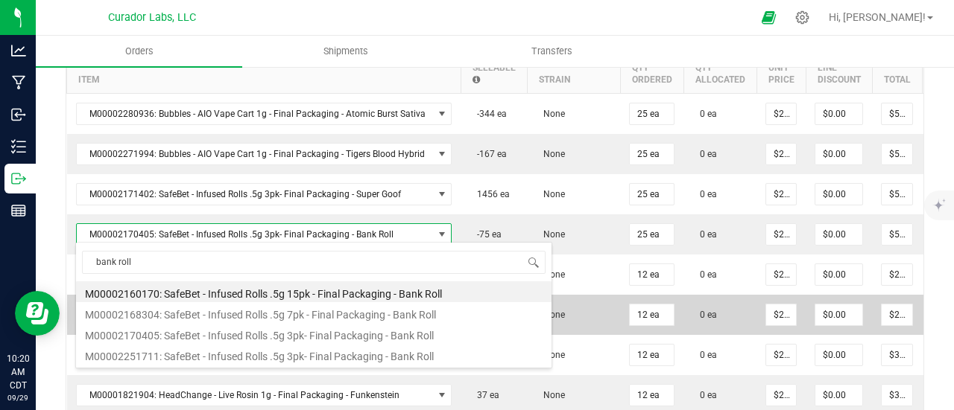
click at [606, 295] on td "None" at bounding box center [573, 315] width 93 height 40
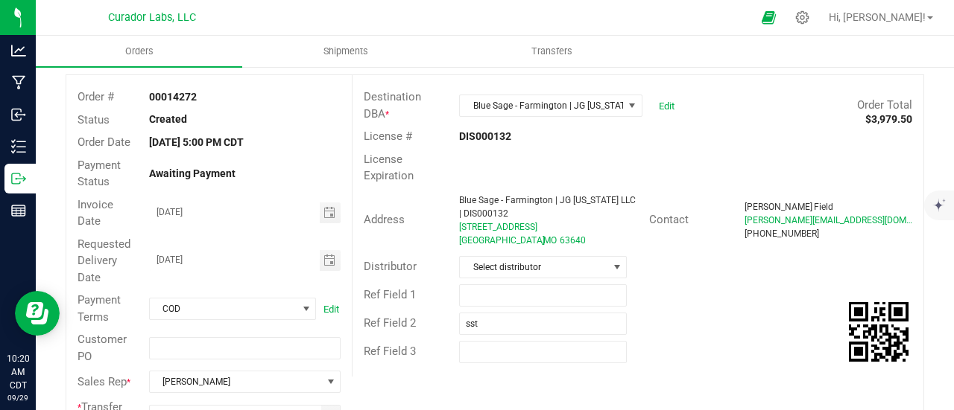
scroll to position [0, 0]
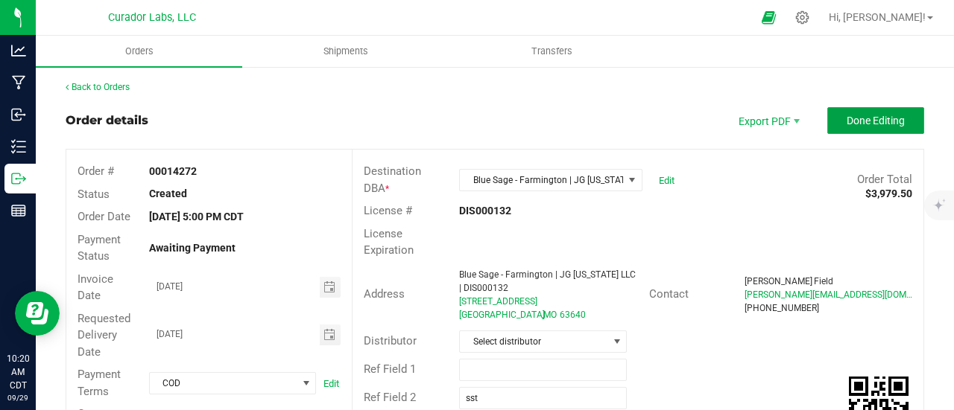
click at [878, 124] on span "Done Editing" at bounding box center [875, 121] width 58 height 12
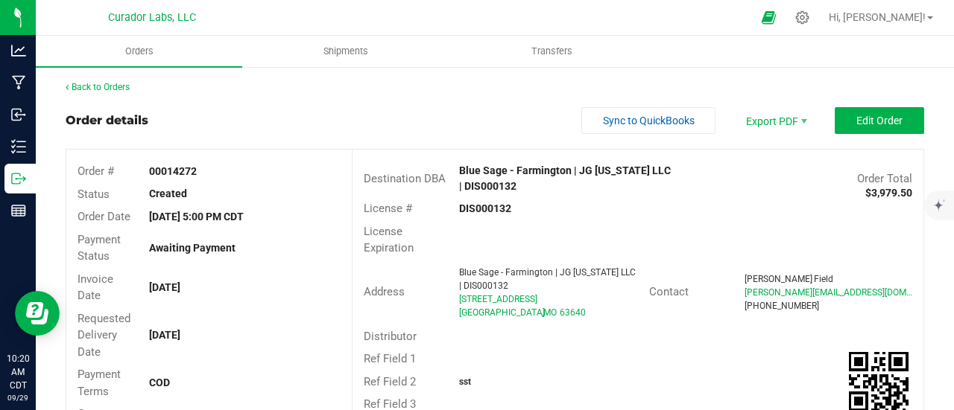
click at [121, 86] on link "Back to Orders" at bounding box center [98, 87] width 64 height 10
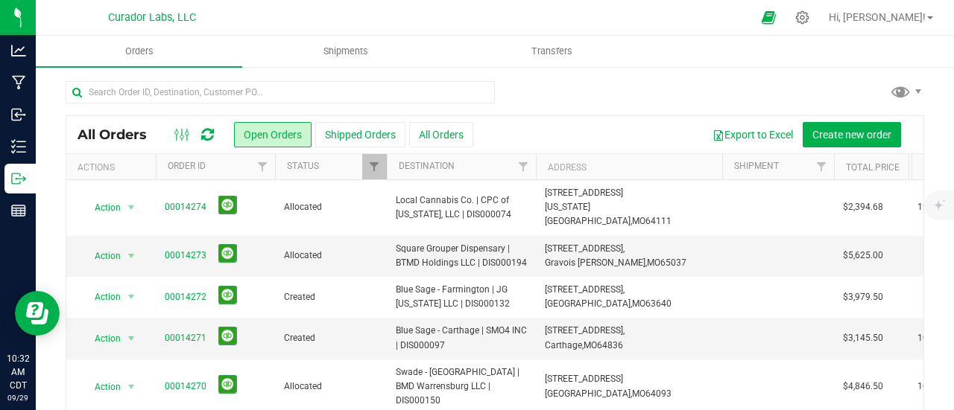
click at [202, 131] on icon at bounding box center [207, 134] width 13 height 15
click at [212, 127] on icon at bounding box center [207, 134] width 13 height 15
click at [207, 136] on icon at bounding box center [207, 134] width 13 height 15
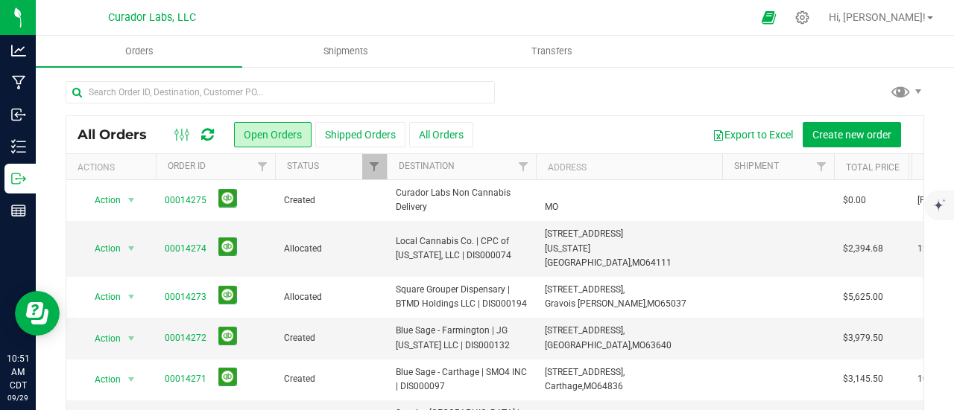
click at [212, 133] on icon at bounding box center [207, 134] width 13 height 15
click at [216, 137] on div at bounding box center [194, 135] width 50 height 18
click at [213, 137] on icon at bounding box center [207, 134] width 13 height 15
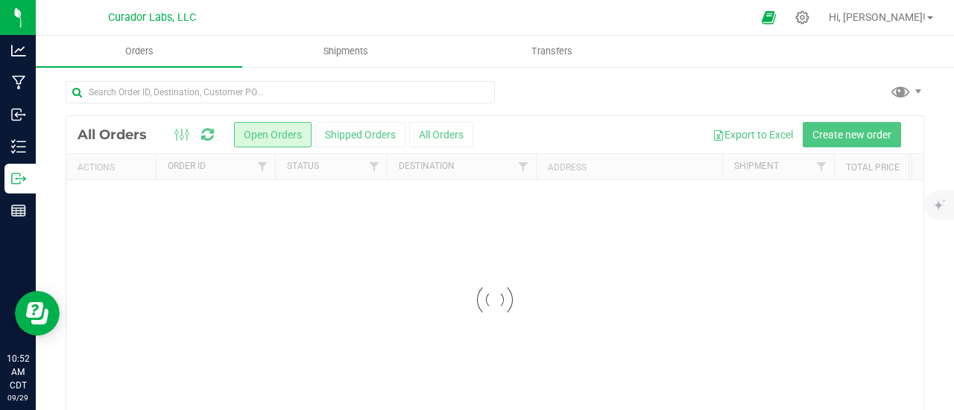
click at [210, 135] on div at bounding box center [494, 300] width 857 height 368
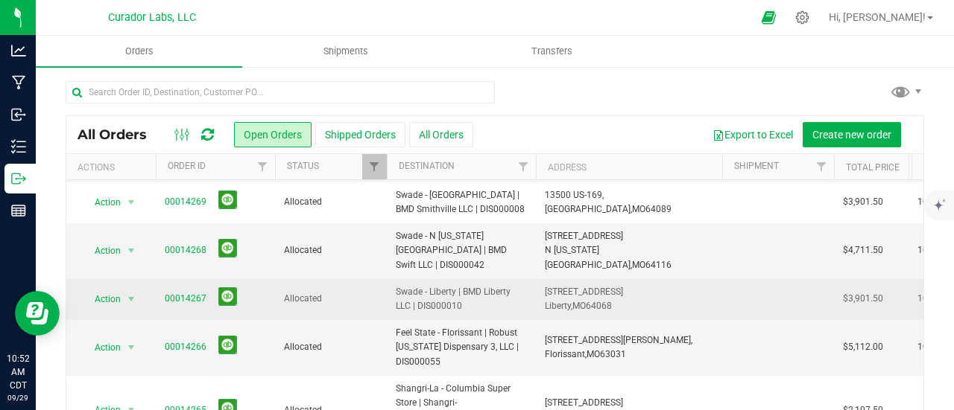
scroll to position [298, 0]
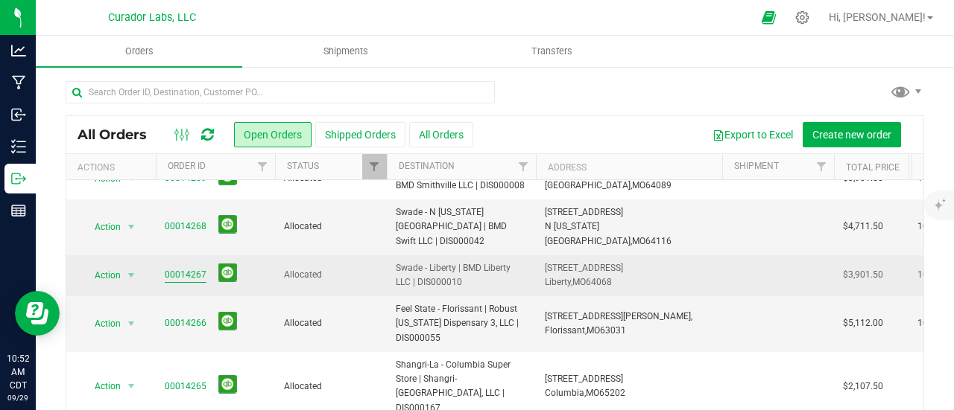
click at [195, 268] on link "00014267" at bounding box center [186, 275] width 42 height 14
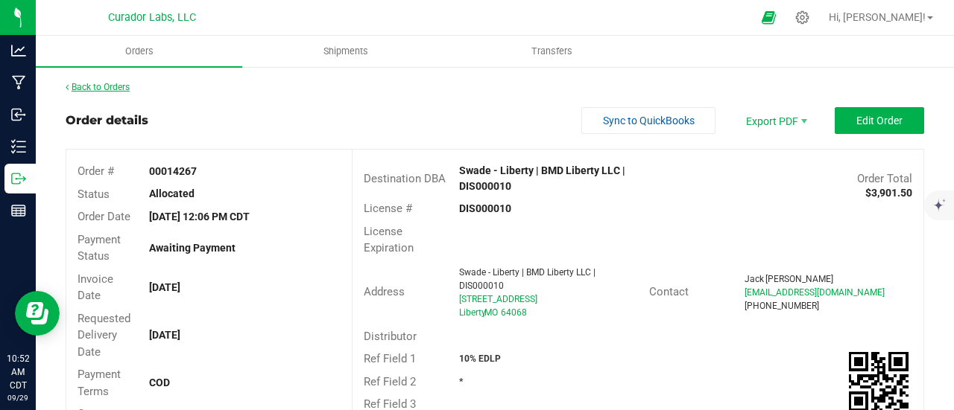
click at [122, 87] on link "Back to Orders" at bounding box center [98, 87] width 64 height 10
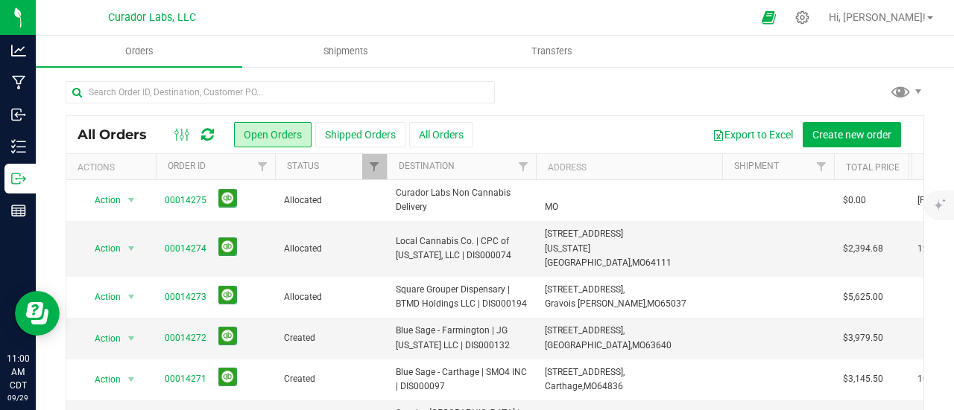
click at [212, 132] on icon at bounding box center [207, 134] width 13 height 15
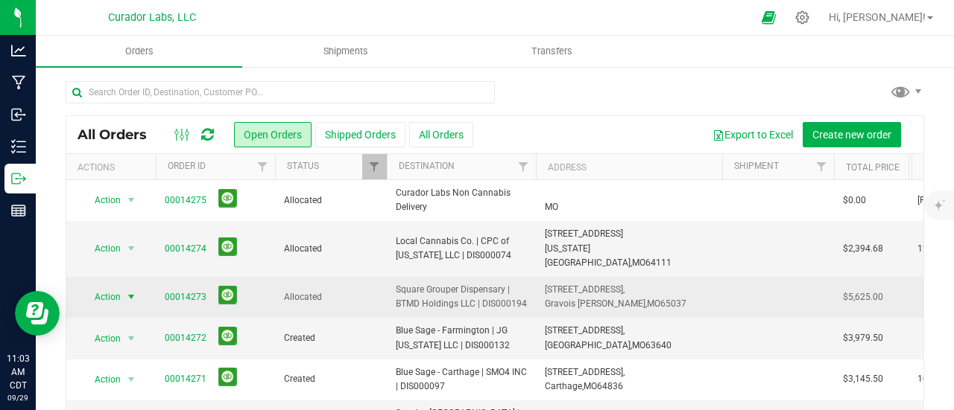
click at [118, 287] on span "Action" at bounding box center [101, 297] width 40 height 21
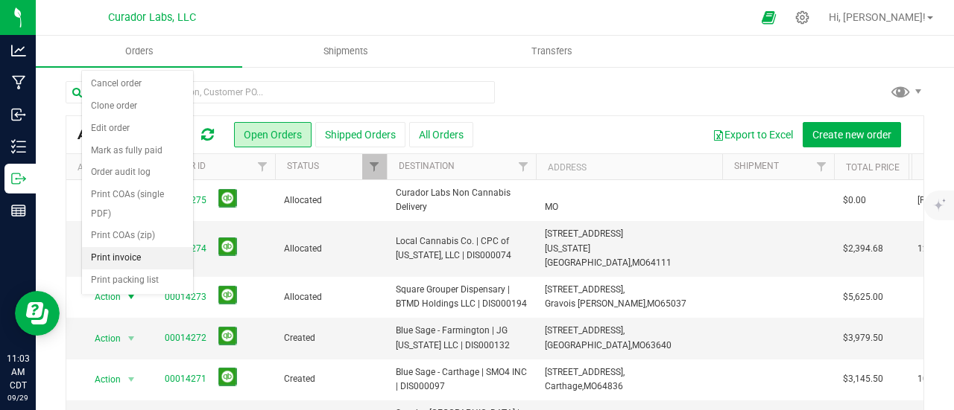
click at [126, 247] on li "Print invoice" at bounding box center [137, 258] width 111 height 22
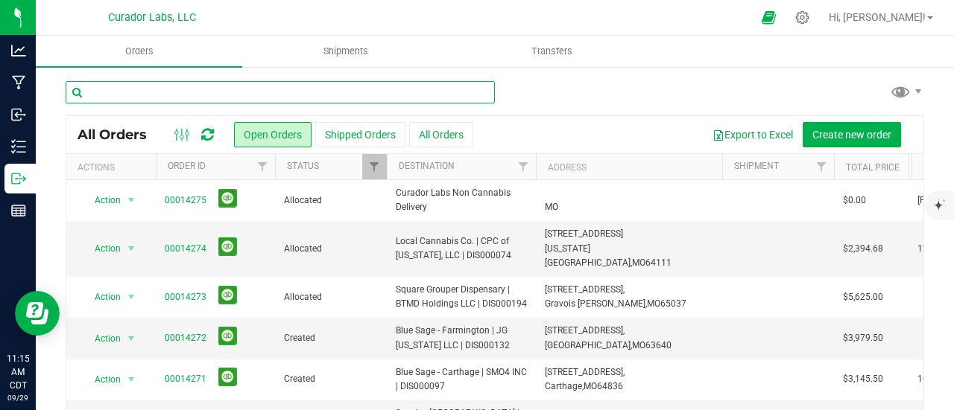
click at [199, 96] on input "text" at bounding box center [280, 92] width 429 height 22
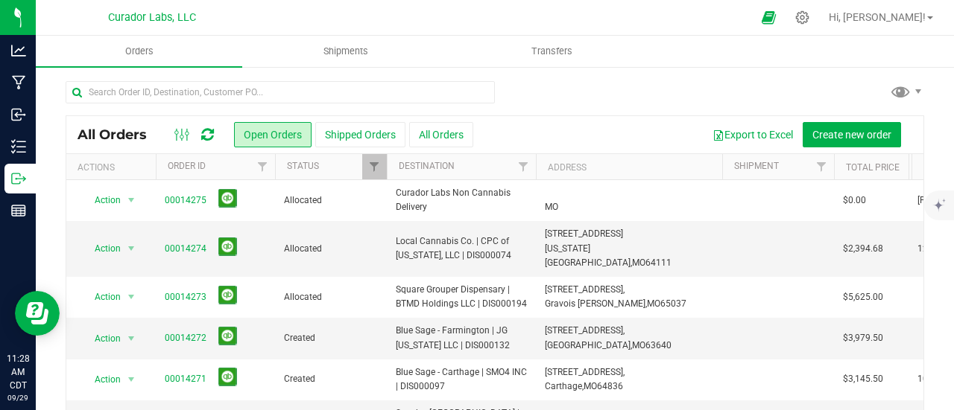
click at [209, 132] on icon at bounding box center [207, 134] width 13 height 15
click at [211, 138] on icon at bounding box center [207, 134] width 13 height 15
click at [204, 132] on icon at bounding box center [207, 134] width 13 height 15
click at [821, 27] on div at bounding box center [802, 17] width 37 height 32
click at [809, 19] on icon at bounding box center [802, 17] width 14 height 14
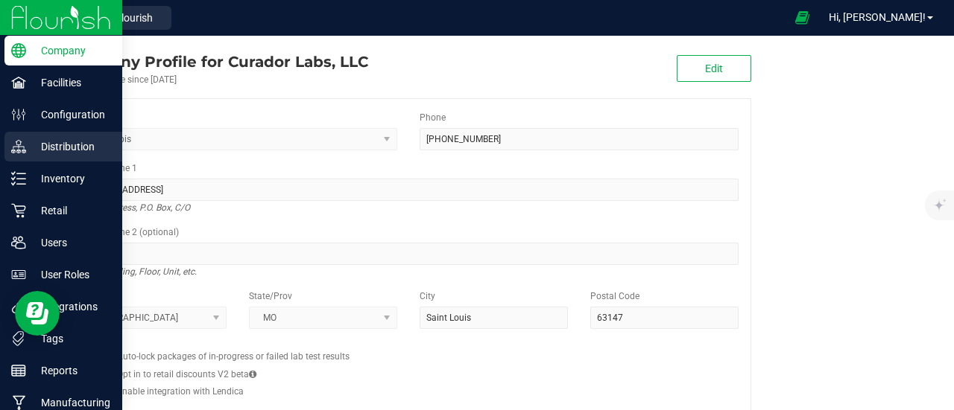
click at [48, 153] on p "Distribution" at bounding box center [70, 147] width 89 height 18
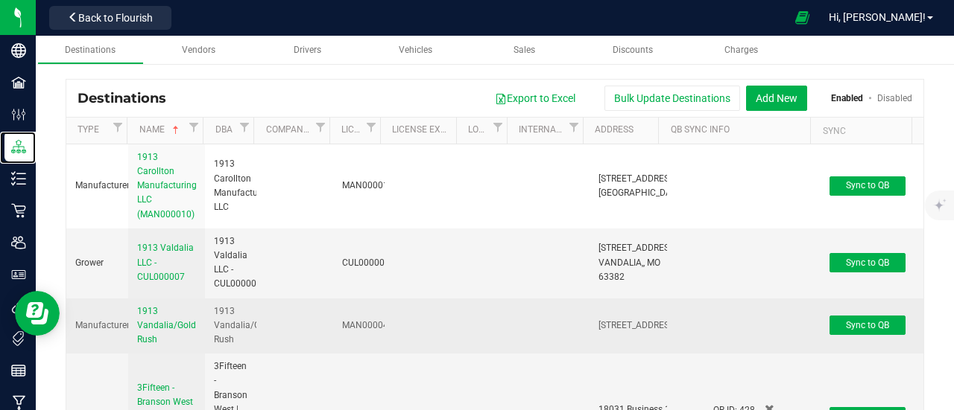
drag, startPoint x: 200, startPoint y: 130, endPoint x: 275, endPoint y: 275, distance: 162.9
click at [334, 132] on div "Type Name DBA Company Email License License Expiration Local License Internal N…" at bounding box center [489, 131] width 846 height 26
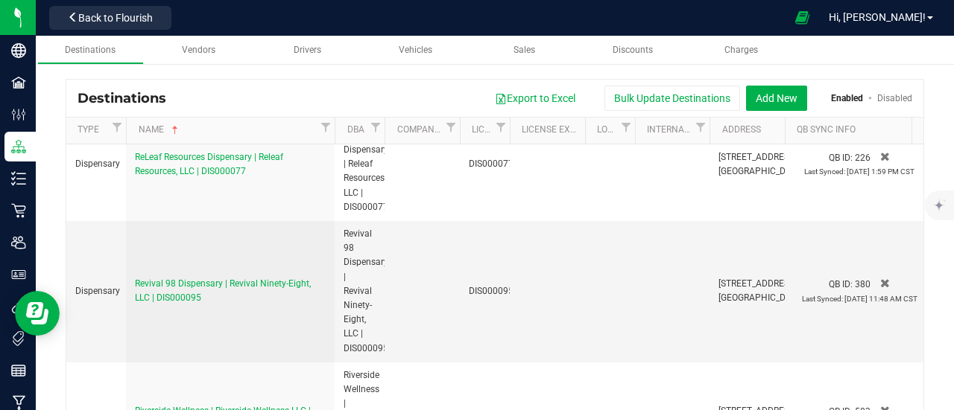
scroll to position [27489, 0]
